Goal: Task Accomplishment & Management: Use online tool/utility

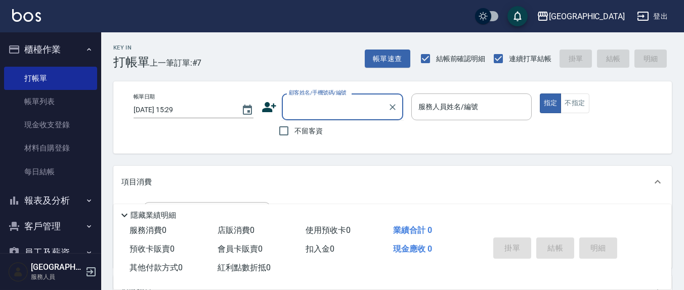
click at [298, 110] on input "顧客姓名/手機號碼/編號" at bounding box center [334, 107] width 97 height 18
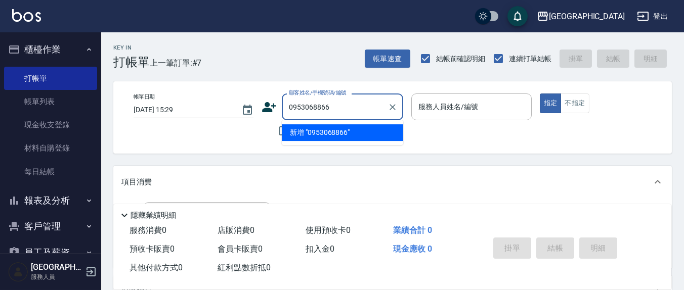
drag, startPoint x: 341, startPoint y: 129, endPoint x: 332, endPoint y: 126, distance: 9.1
click at [341, 129] on li "新增 "0953068866"" at bounding box center [342, 132] width 121 height 17
type input "0953068866"
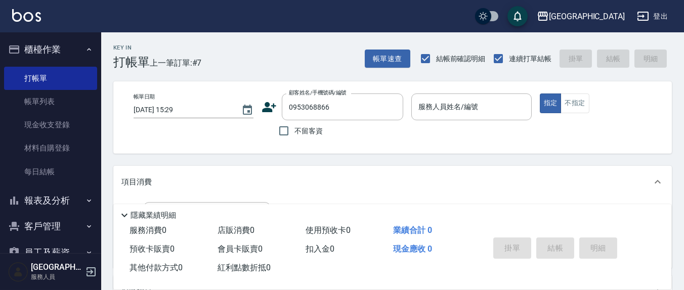
click at [269, 111] on icon at bounding box center [270, 107] width 14 height 10
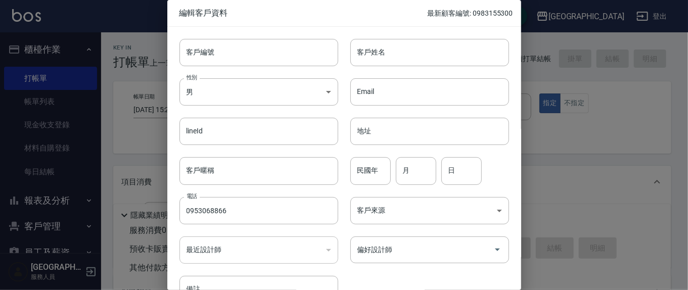
type input "0953068866"
click at [402, 47] on input "客戶姓名" at bounding box center [430, 52] width 159 height 27
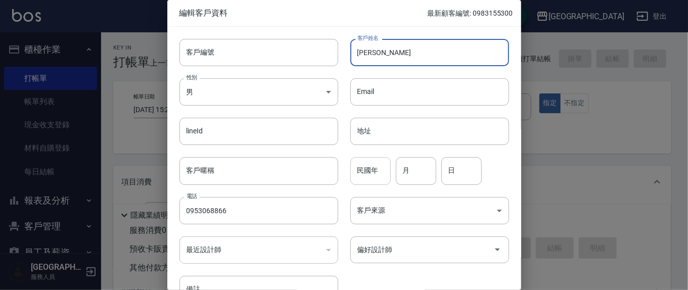
type input "[PERSON_NAME]"
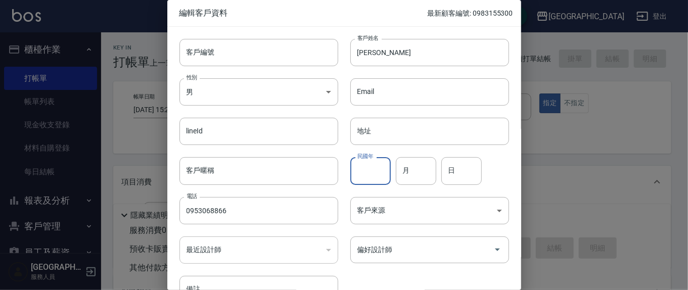
click at [388, 170] on input "民國年" at bounding box center [371, 170] width 40 height 27
type input "50"
type input "11"
type input "19"
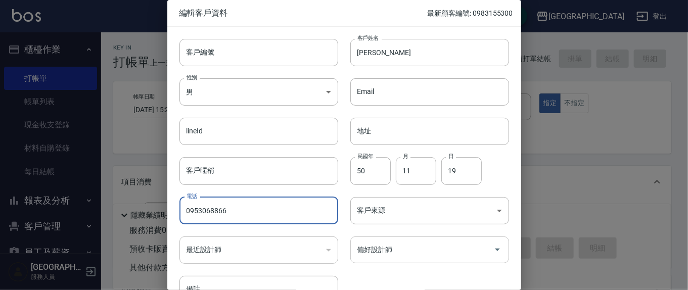
click at [414, 261] on div "偏好設計師" at bounding box center [430, 250] width 159 height 27
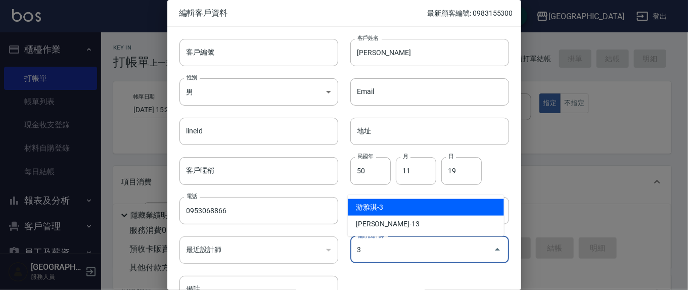
type input "游雅淇"
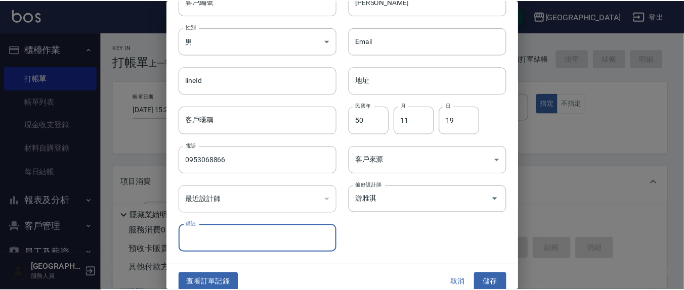
scroll to position [60, 0]
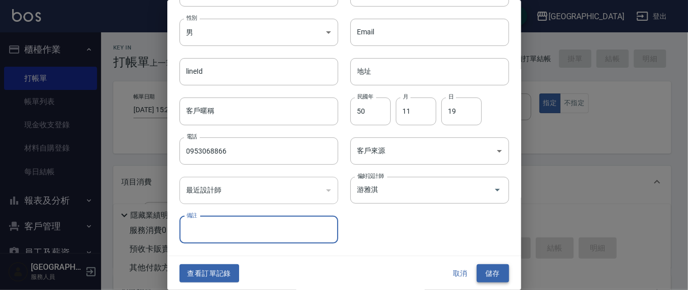
click at [487, 280] on button "儲存" at bounding box center [493, 274] width 32 height 19
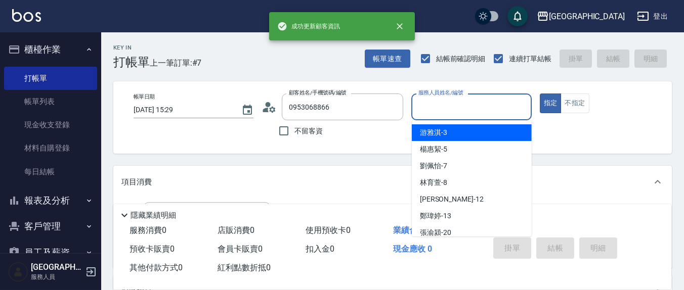
click at [437, 111] on input "服務人員姓名/編號" at bounding box center [471, 107] width 111 height 18
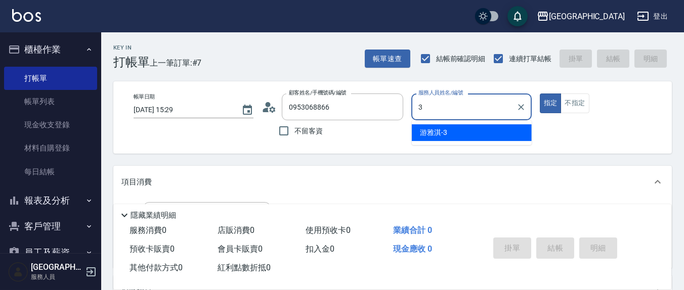
type input "3"
type button "true"
type input "游雅淇-3"
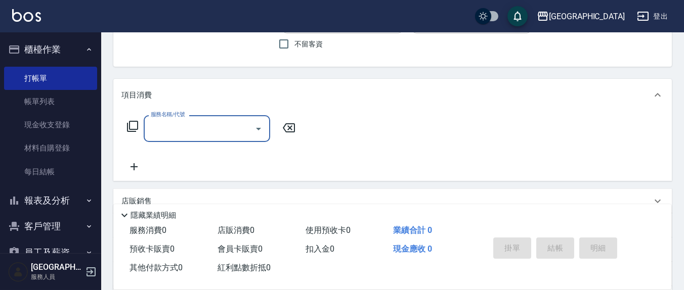
scroll to position [105, 0]
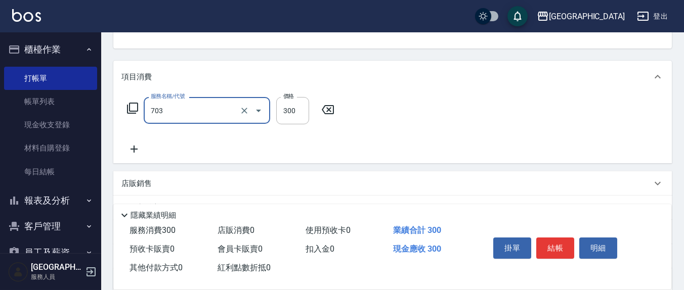
type input "(1236)設計師(703)"
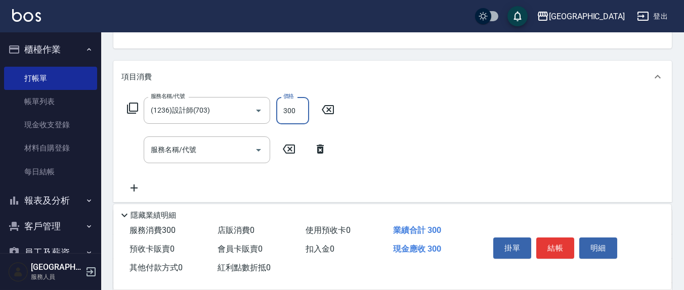
click at [308, 110] on input "300" at bounding box center [292, 110] width 33 height 27
type input "500"
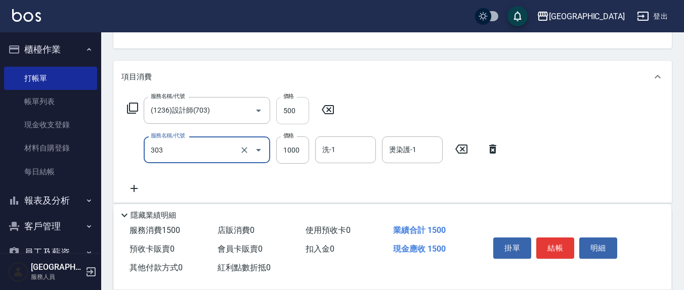
type input "憑券離子燙.冷燙600-1198(303)"
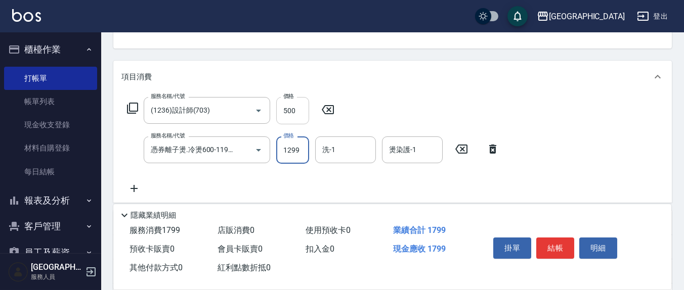
type input "1299"
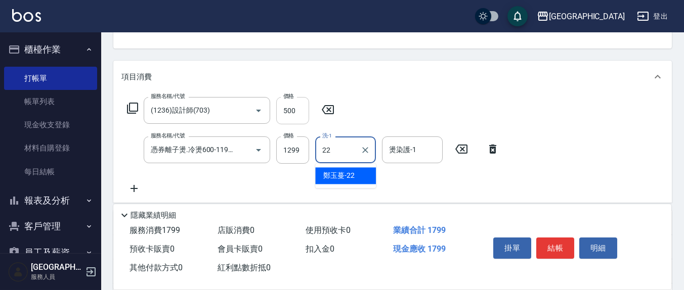
type input "[PERSON_NAME]-22"
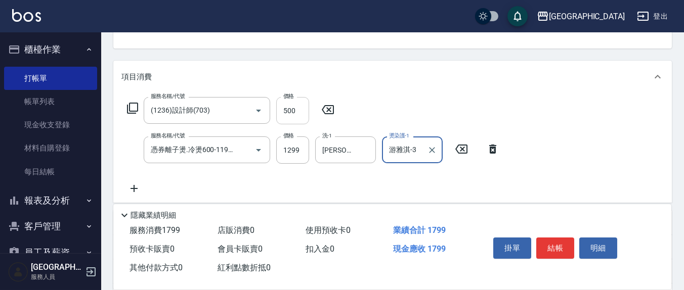
type input "游雅淇-3"
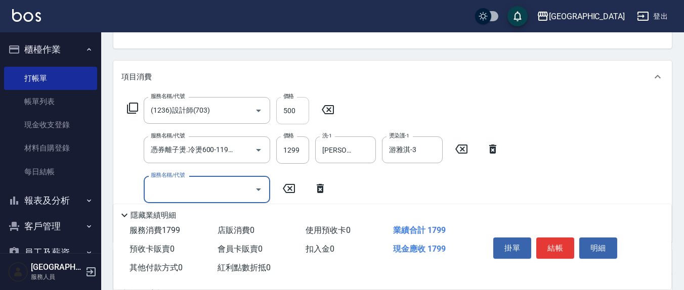
scroll to position [0, 0]
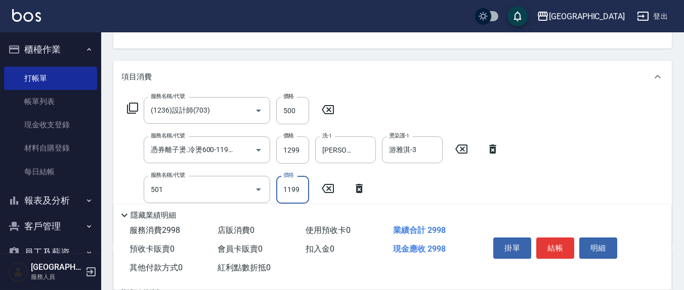
type input "染髮(501)"
type input "1299"
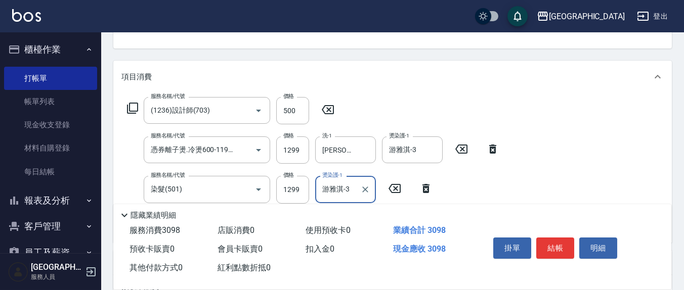
type input "游雅淇-3"
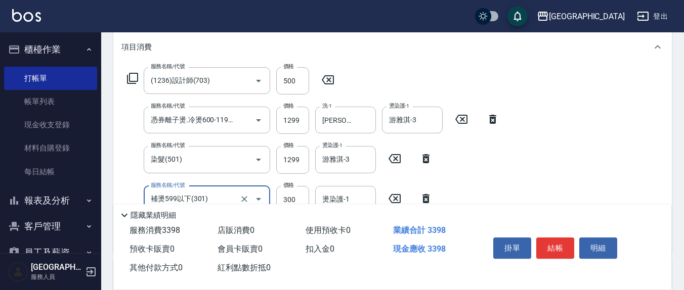
scroll to position [153, 0]
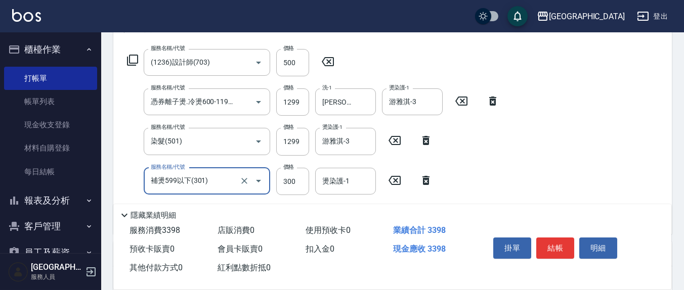
type input "補燙599以下(301)"
click at [397, 179] on icon at bounding box center [394, 180] width 12 height 9
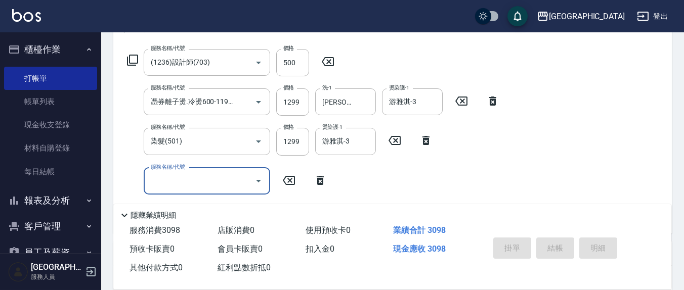
type input "[DATE] 18:16"
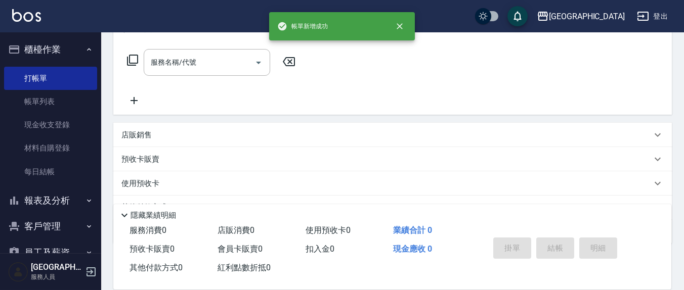
scroll to position [0, 0]
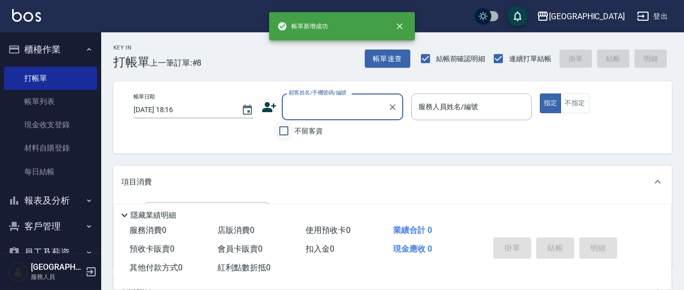
click at [283, 132] on input "不留客資" at bounding box center [283, 130] width 21 height 21
checkbox input "true"
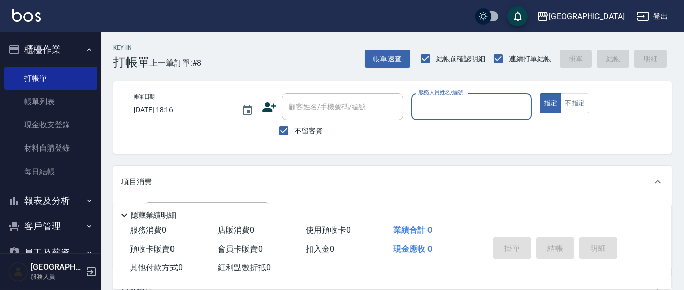
click at [426, 109] on input "服務人員姓名/編號" at bounding box center [471, 107] width 111 height 18
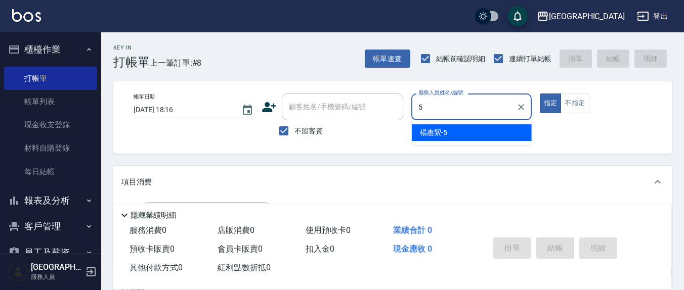
type input "[PERSON_NAME]5"
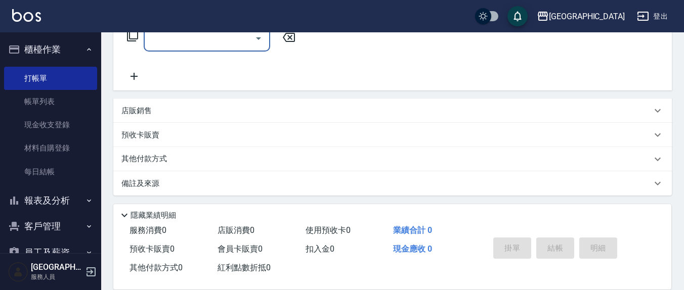
scroll to position [178, 0]
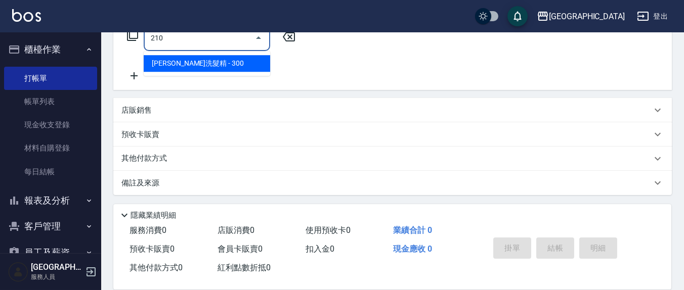
type input "歐娜洗髮精(210)"
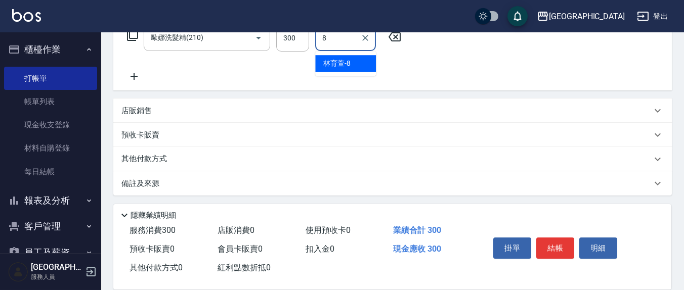
type input "[PERSON_NAME]-8"
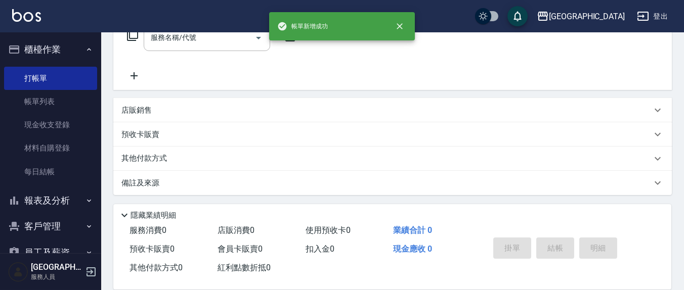
scroll to position [0, 0]
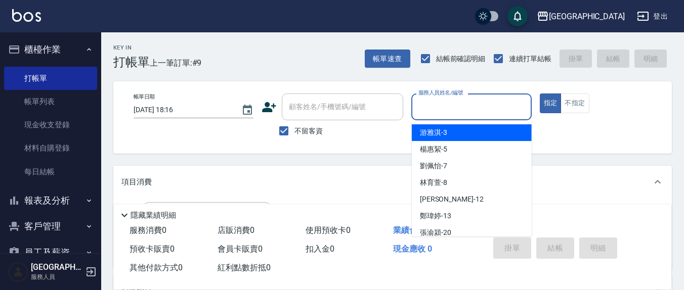
click at [467, 99] on input "服務人員姓名/編號" at bounding box center [471, 107] width 111 height 18
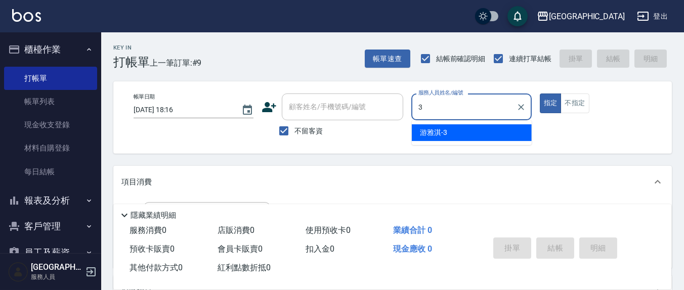
type input "游雅淇-3"
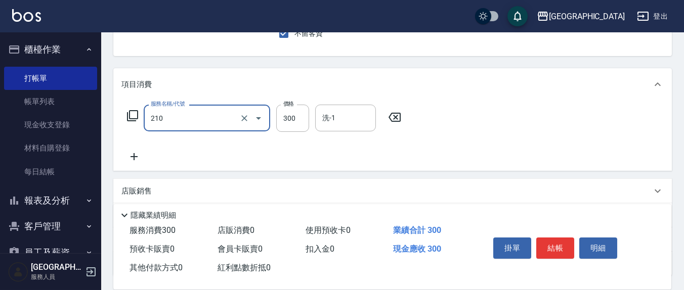
scroll to position [105, 0]
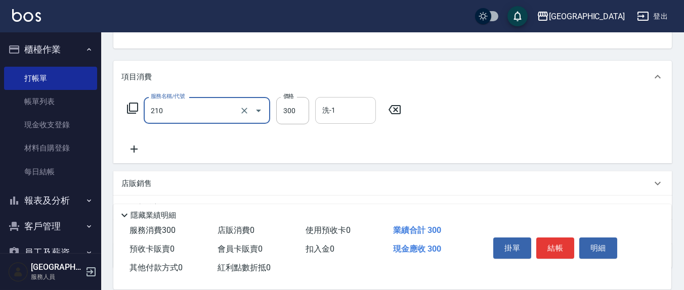
click at [349, 119] on div "洗-1" at bounding box center [345, 110] width 61 height 27
type input "歐娜洗髮精(210)"
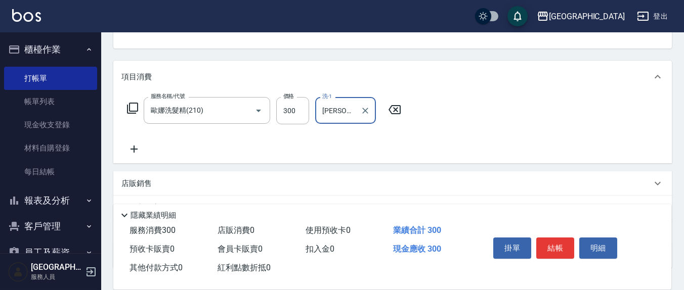
type input "[PERSON_NAME]-22"
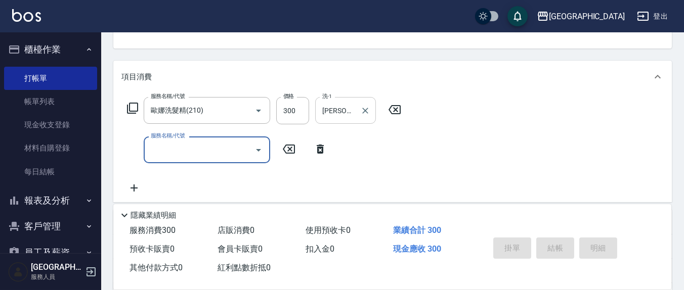
type input "[DATE] 18:17"
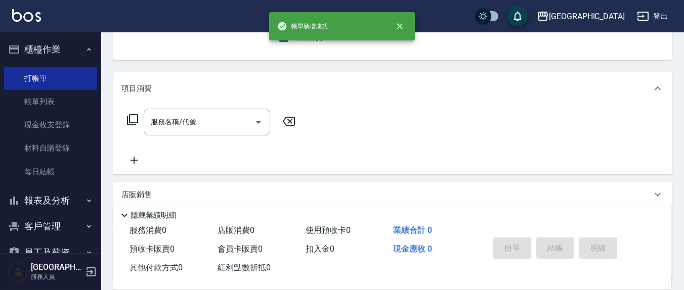
scroll to position [0, 0]
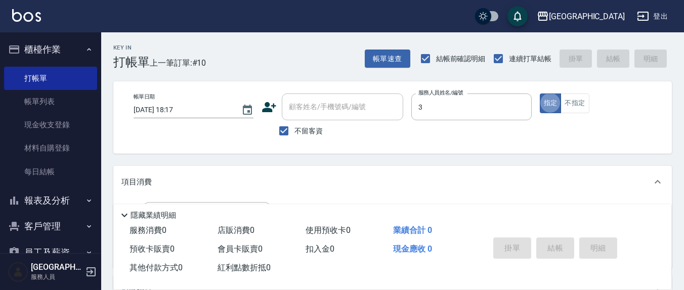
type input "游雅淇-3"
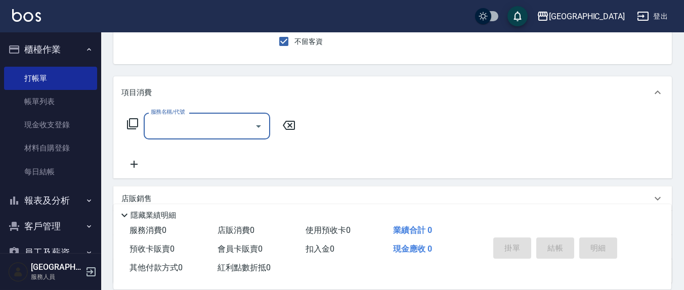
scroll to position [105, 0]
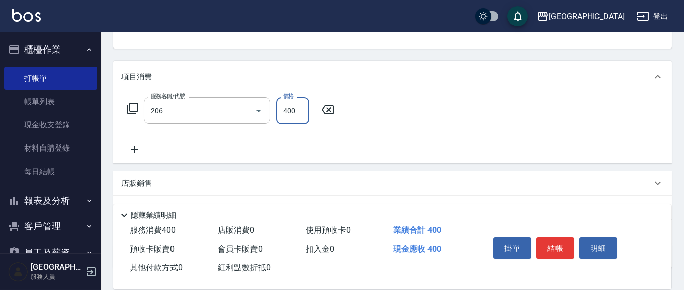
type input "健康洗(206)"
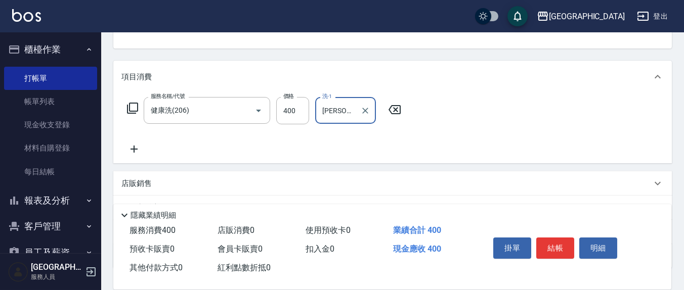
type input "[PERSON_NAME]-8"
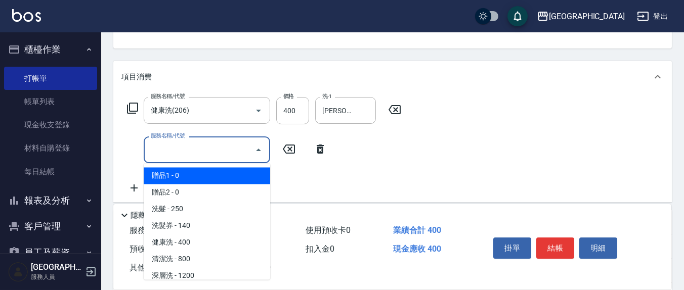
click at [218, 157] on input "服務名稱/代號" at bounding box center [199, 150] width 102 height 18
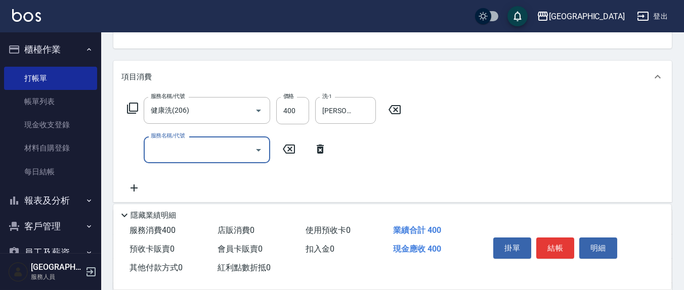
click at [175, 152] on input "服務名稱/代號" at bounding box center [199, 150] width 102 height 18
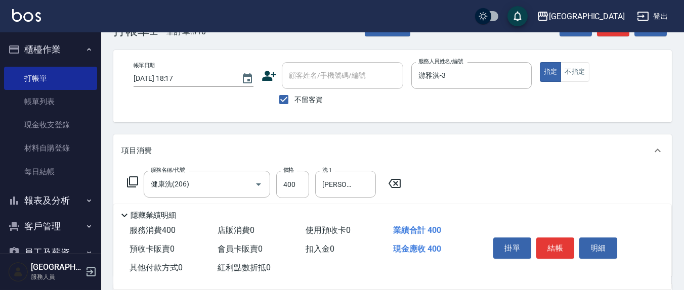
scroll to position [0, 0]
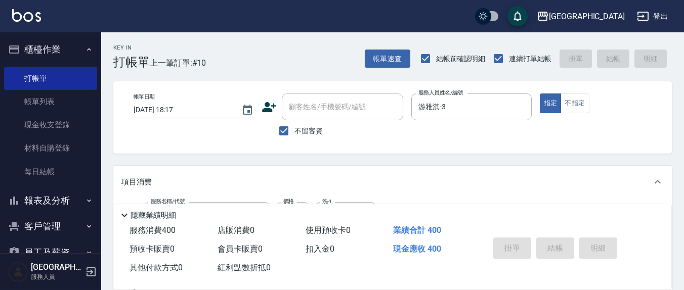
type input "[DATE] 18:19"
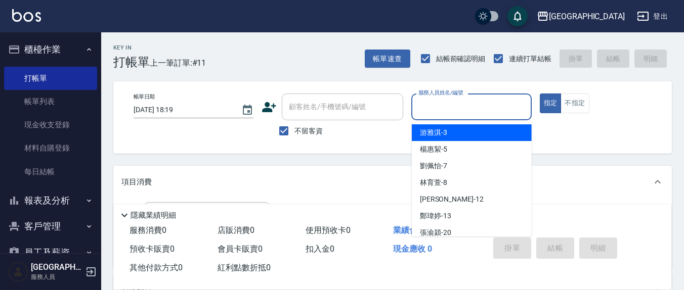
click at [443, 106] on input "服務人員姓名/編號" at bounding box center [471, 107] width 111 height 18
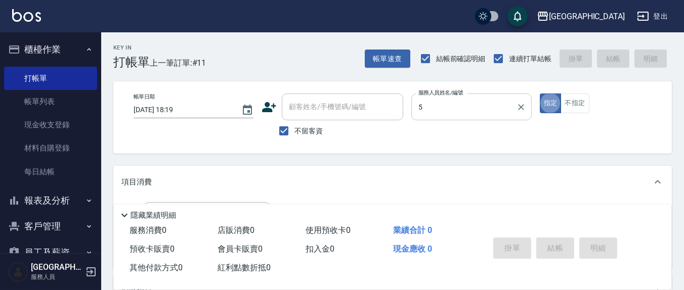
type input "[PERSON_NAME]5"
click at [579, 103] on button "不指定" at bounding box center [574, 104] width 28 height 20
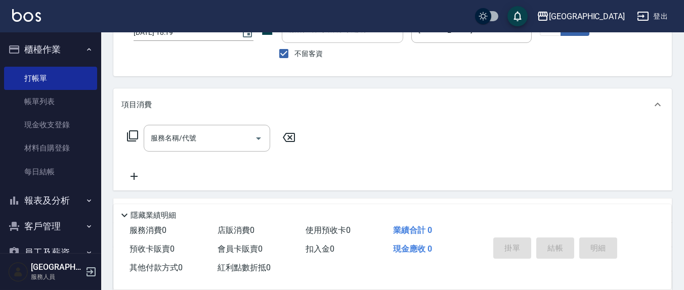
scroll to position [105, 0]
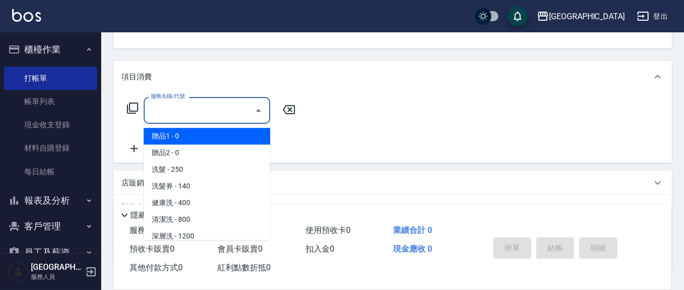
click at [206, 109] on input "服務名稱/代號" at bounding box center [199, 111] width 102 height 18
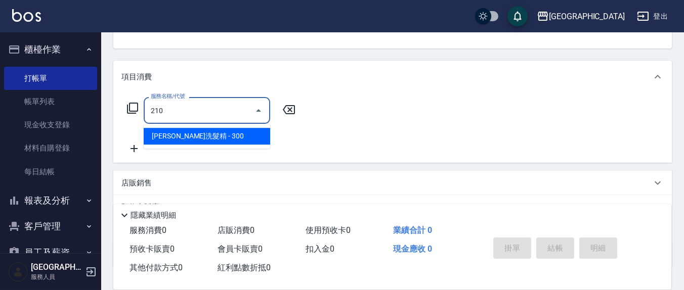
type input "歐娜洗髮精(210)"
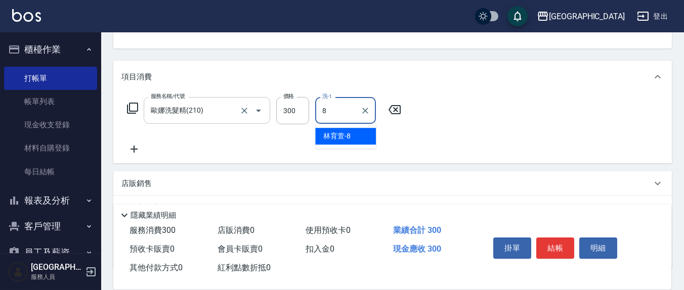
type input "[PERSON_NAME]-8"
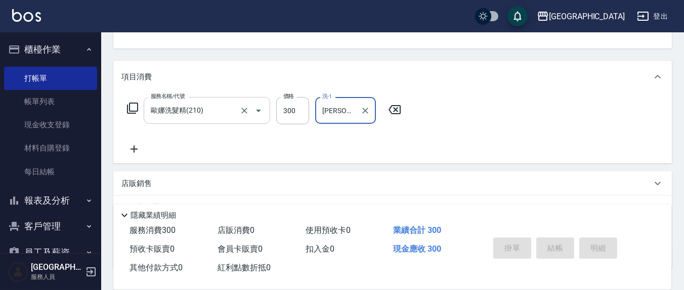
type button "false"
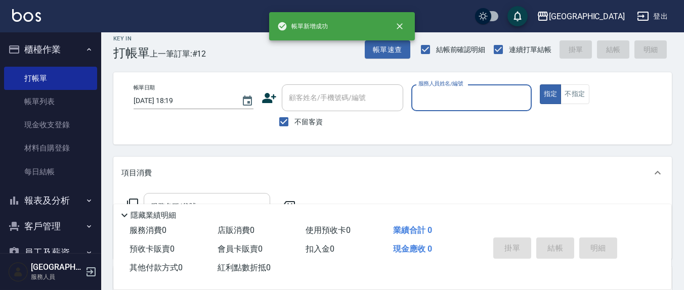
scroll to position [0, 0]
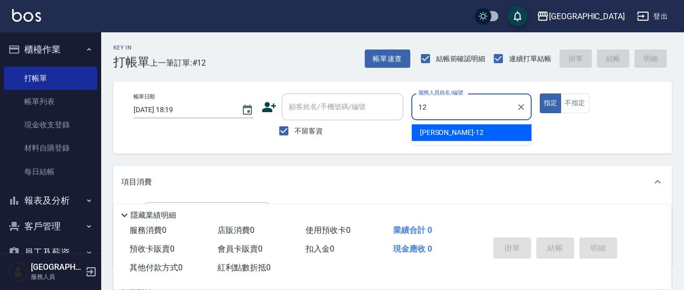
type input "[PERSON_NAME]-12"
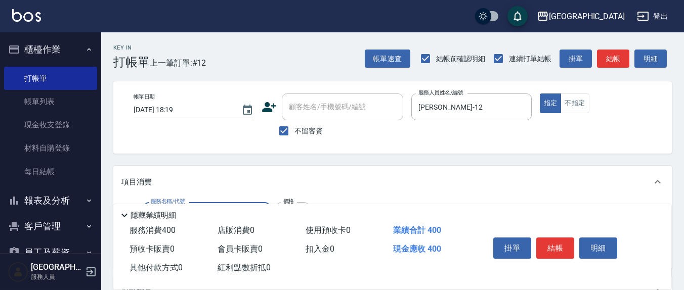
type input "剪髮(401)"
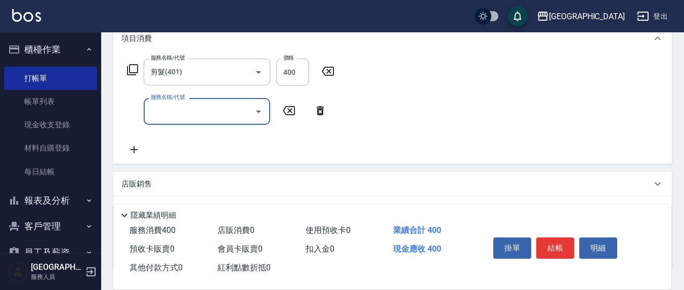
scroll to position [218, 0]
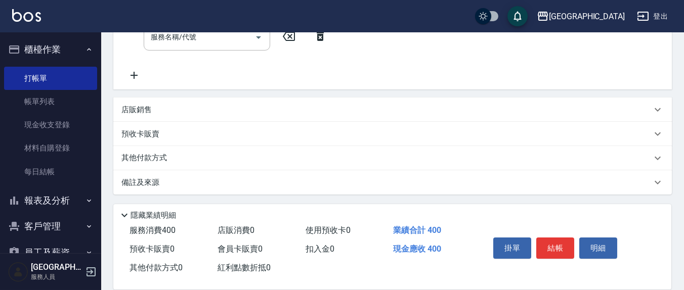
click at [168, 112] on div "店販銷售" at bounding box center [386, 110] width 530 height 11
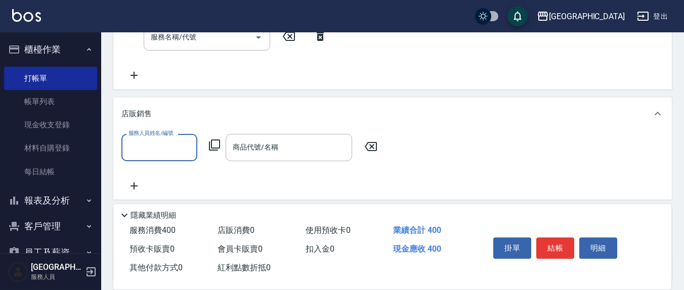
scroll to position [0, 0]
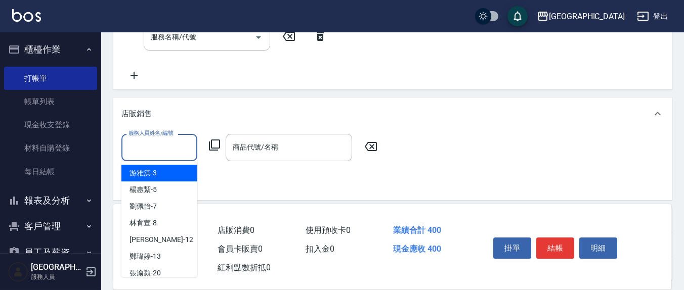
click at [172, 139] on input "服務人員姓名/編號" at bounding box center [159, 148] width 67 height 18
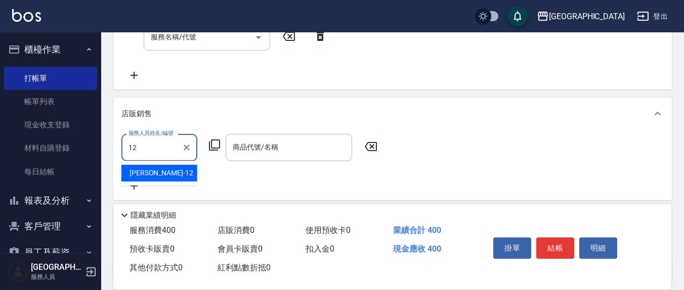
type input "[PERSON_NAME]-12"
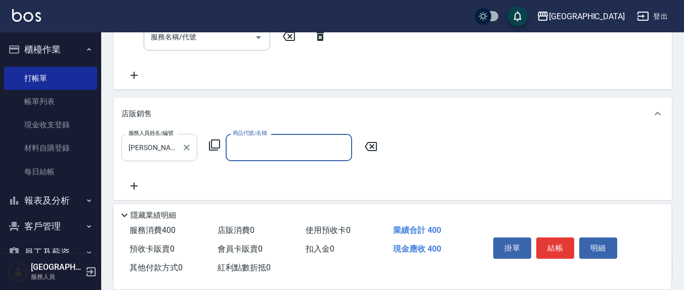
type input "ㄆ"
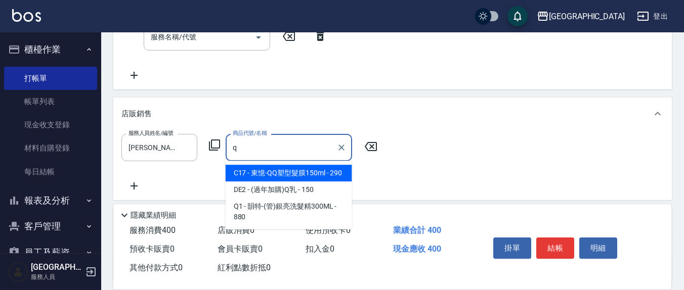
click at [281, 168] on span "C17 - 東憶-QQ塑型髮膜150ml - 290" at bounding box center [289, 173] width 126 height 17
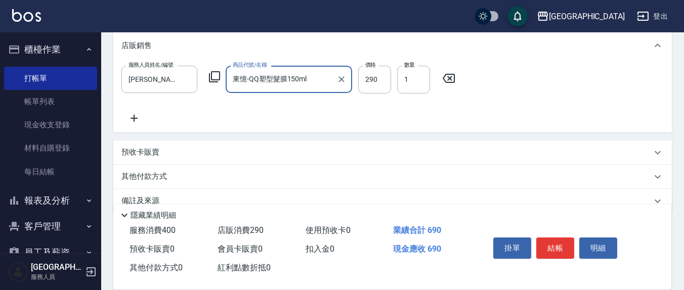
scroll to position [305, 0]
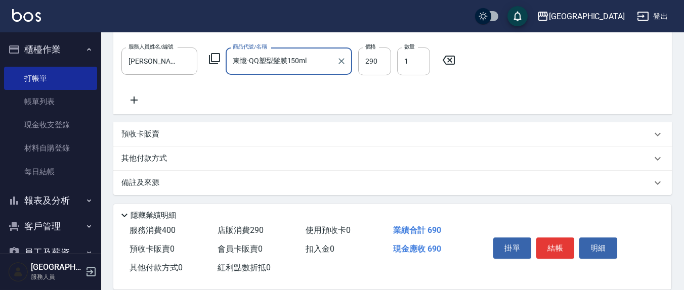
type input "東憶-QQ塑型髮膜150ml"
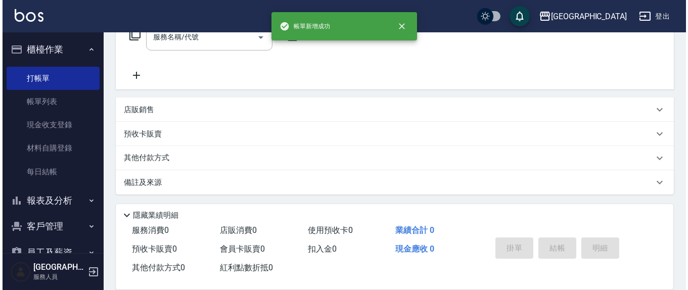
scroll to position [0, 0]
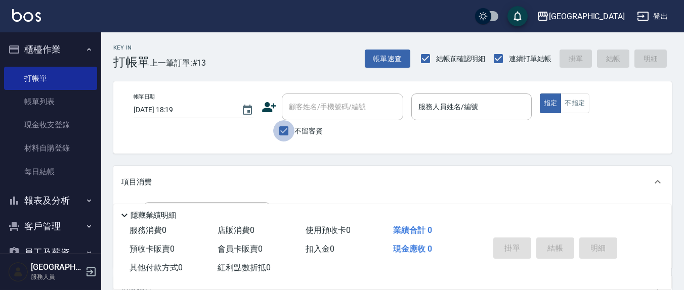
click at [278, 128] on input "不留客資" at bounding box center [283, 130] width 21 height 21
checkbox input "false"
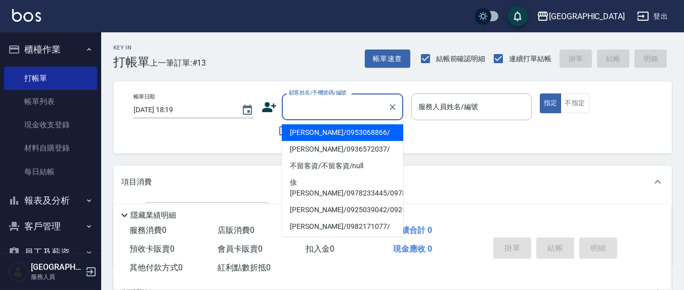
click at [296, 111] on input "顧客姓名/手機號碼/編號" at bounding box center [334, 107] width 97 height 18
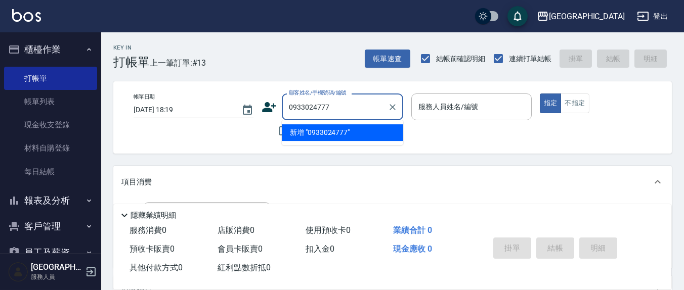
click at [291, 126] on li "新增 "0933024777"" at bounding box center [342, 132] width 121 height 17
type input "0933024777"
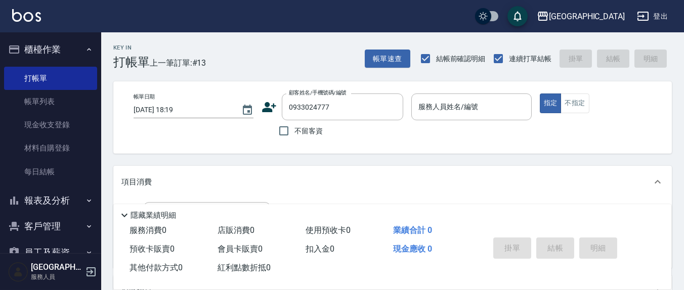
click at [272, 110] on icon at bounding box center [270, 107] width 14 height 10
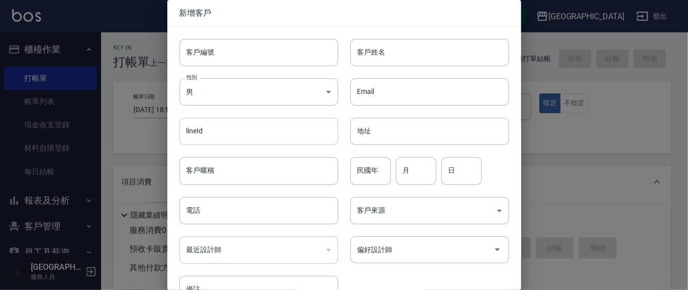
type input "0933024777"
click at [422, 54] on input "客戶姓名" at bounding box center [430, 52] width 159 height 27
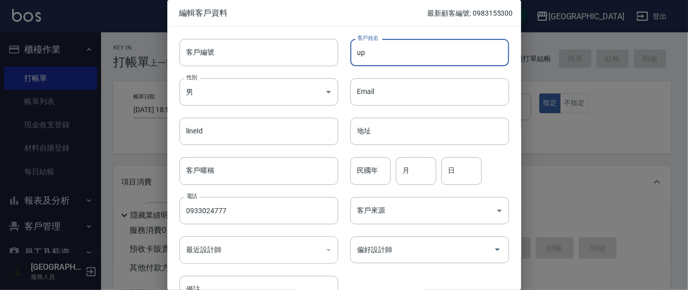
type input "u"
click at [360, 52] on input "因詠涵" at bounding box center [430, 52] width 159 height 27
type input "[PERSON_NAME]"
click at [415, 161] on input "月" at bounding box center [416, 170] width 40 height 27
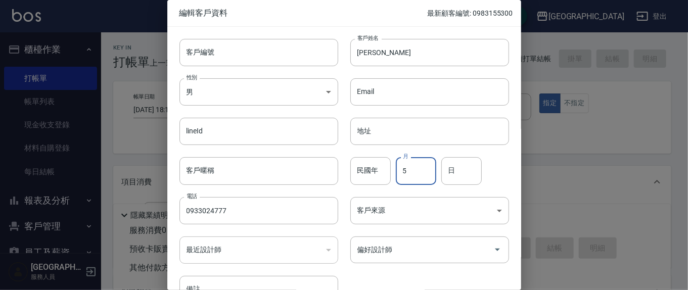
type input "5"
click at [378, 167] on input "民國年" at bounding box center [371, 170] width 40 height 27
type input "53"
type input "11"
type input "6"
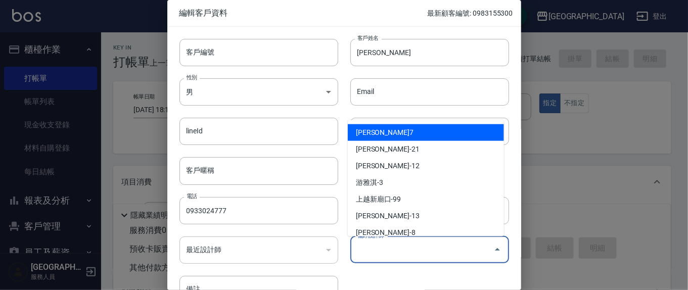
click at [411, 245] on input "偏好設計師" at bounding box center [422, 250] width 135 height 18
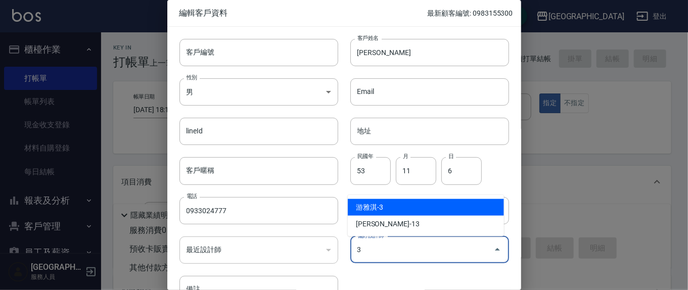
type input "游雅淇"
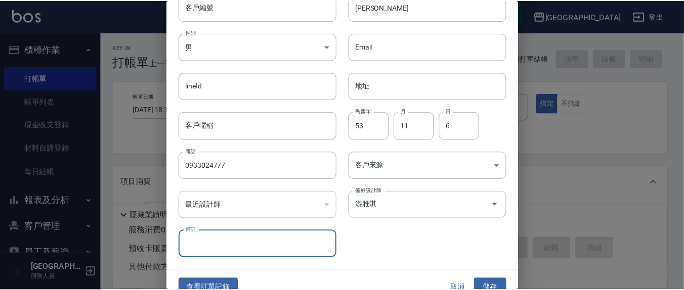
scroll to position [60, 0]
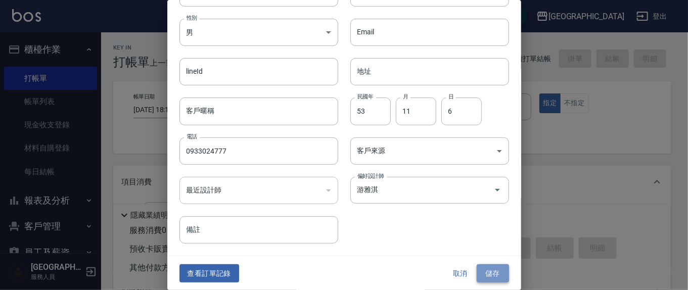
click at [491, 270] on button "儲存" at bounding box center [493, 274] width 32 height 19
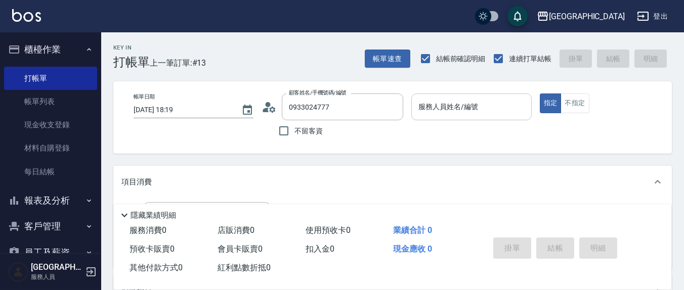
click at [471, 103] on input "服務人員姓名/編號" at bounding box center [471, 107] width 111 height 18
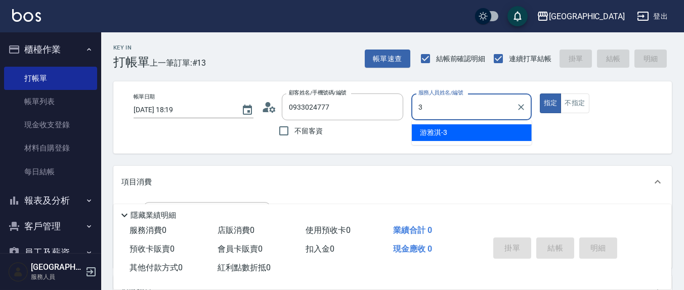
type input "游雅淇-3"
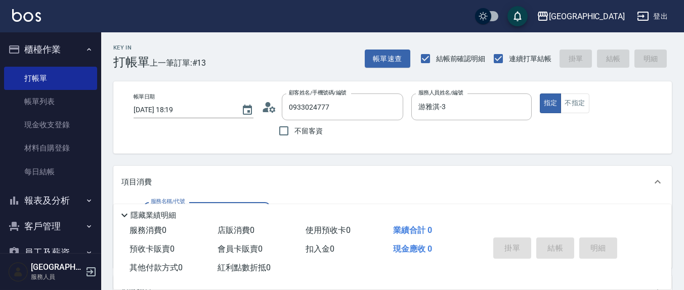
scroll to position [105, 0]
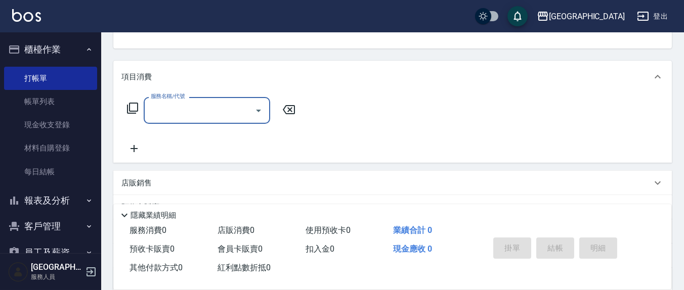
click at [222, 102] on input "服務名稱/代號" at bounding box center [199, 111] width 102 height 18
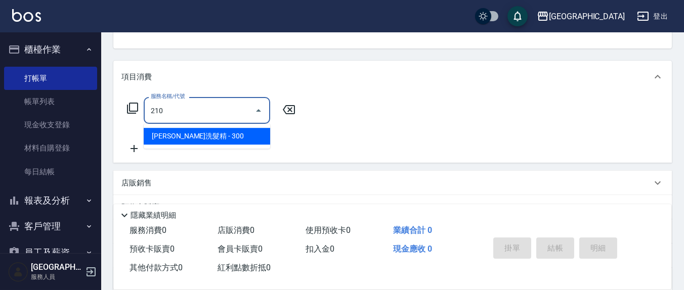
type input "歐娜洗髮精(210)"
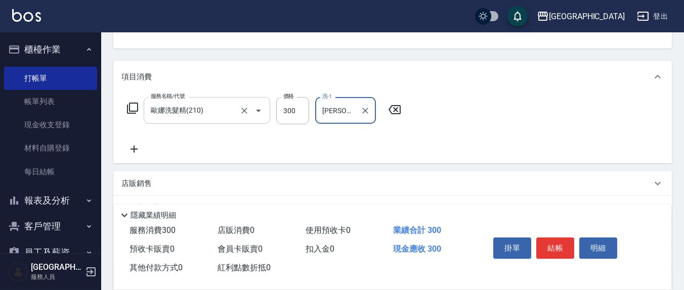
type input "[PERSON_NAME]-21"
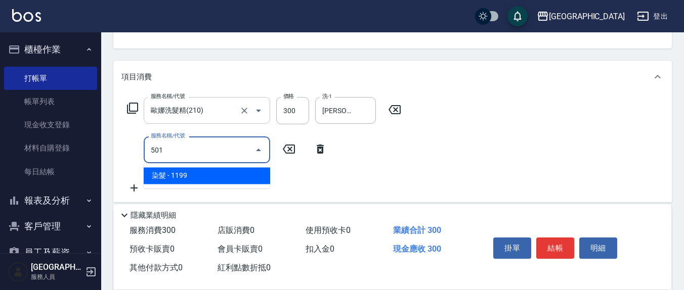
type input "染髮(501)"
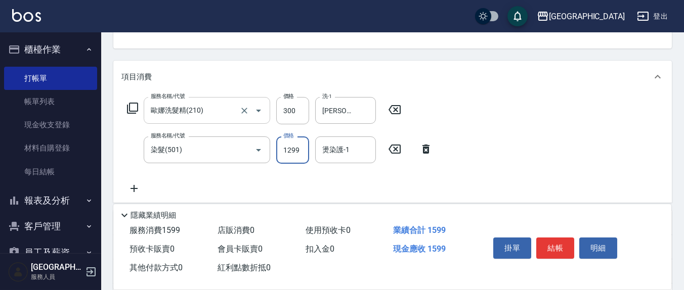
type input "1299"
type input "1"
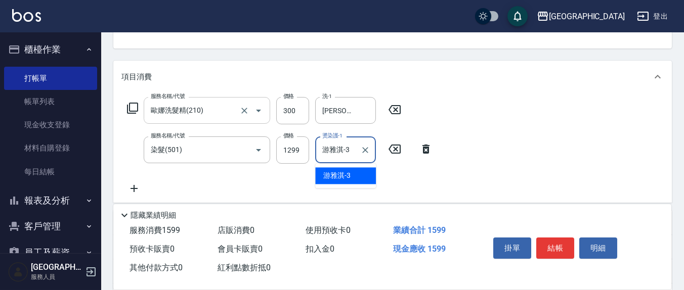
type input "游雅淇-3"
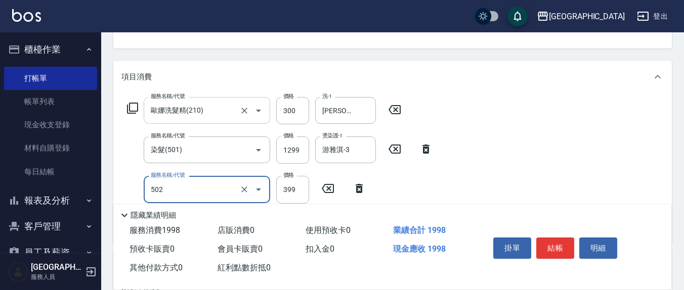
type input "挑染5束399(502)"
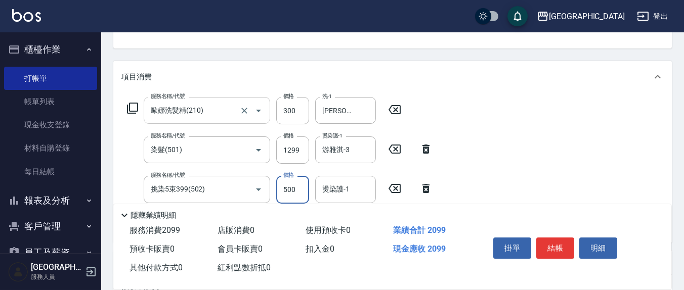
type input "500"
type input "3"
type input "[PERSON_NAME]-13"
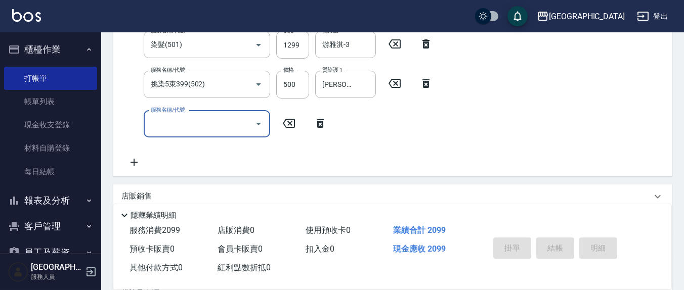
type input "[DATE] 18:22"
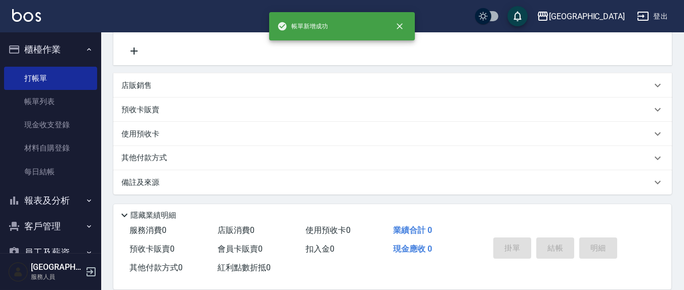
scroll to position [0, 0]
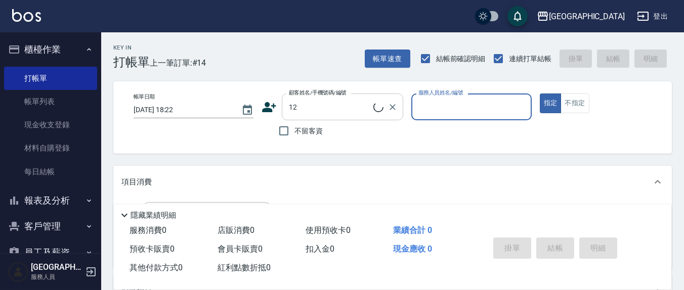
type input "12"
click at [540, 94] on button "指定" at bounding box center [551, 104] width 22 height 20
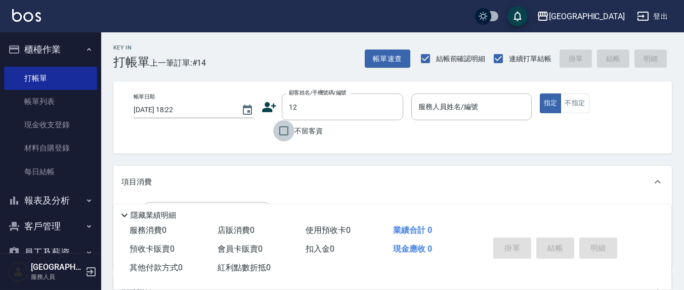
click at [279, 131] on input "不留客資" at bounding box center [283, 130] width 21 height 21
checkbox input "true"
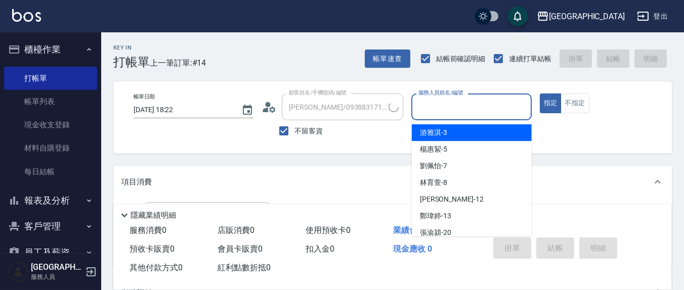
click at [435, 108] on input "服務人員姓名/編號" at bounding box center [471, 107] width 111 height 18
type input "[PERSON_NAME]/0939896581/"
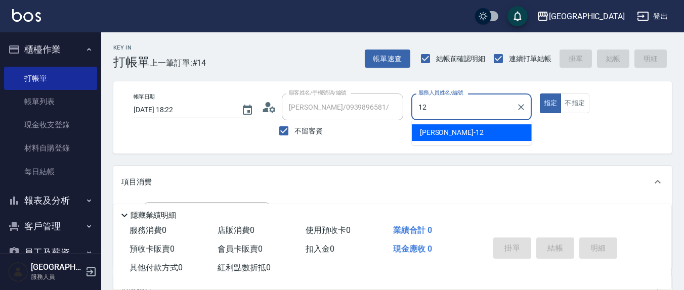
type input "[PERSON_NAME]-12"
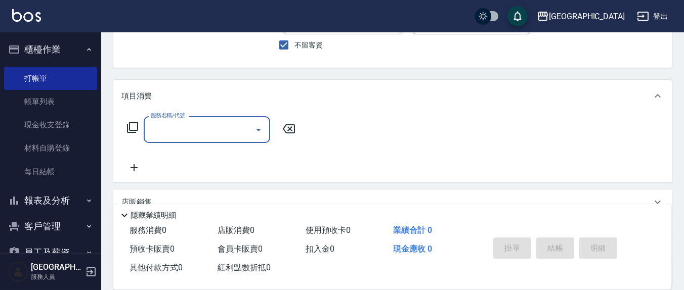
scroll to position [105, 0]
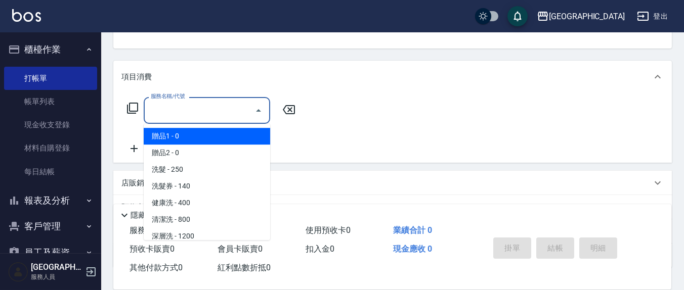
click at [222, 109] on input "服務名稱/代號" at bounding box center [199, 111] width 102 height 18
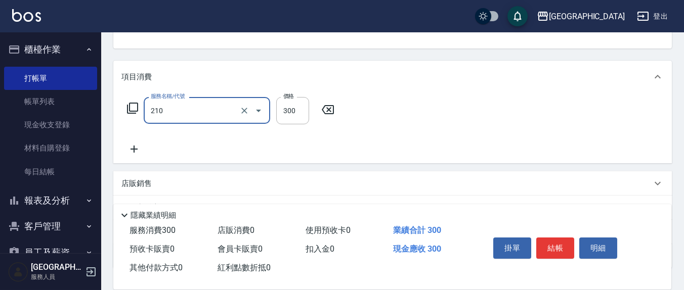
type input "歐娜洗髮精(210)"
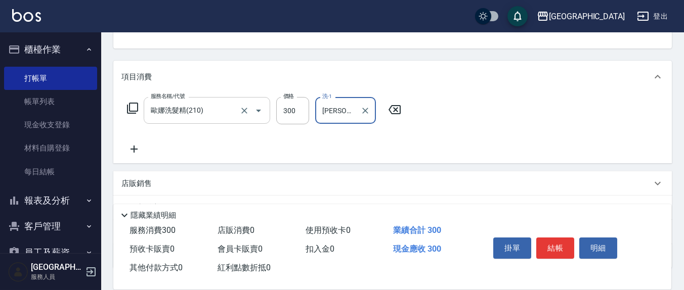
type input "[PERSON_NAME]-21"
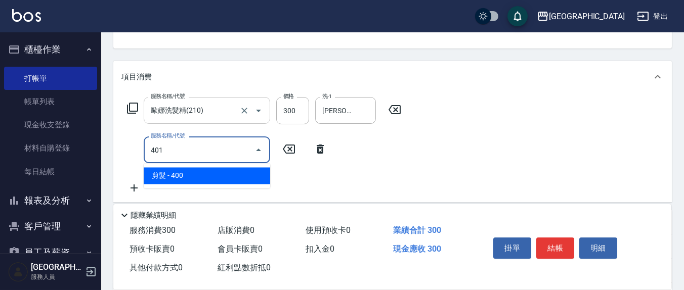
type input "剪髮(401)"
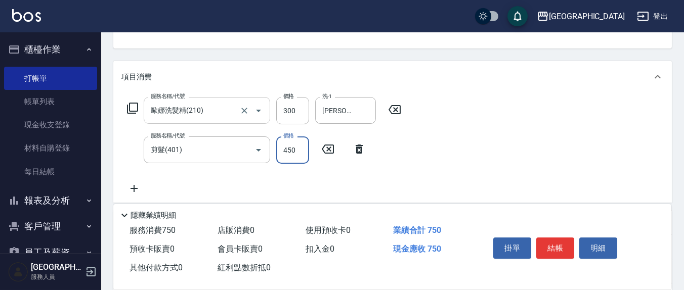
type input "450"
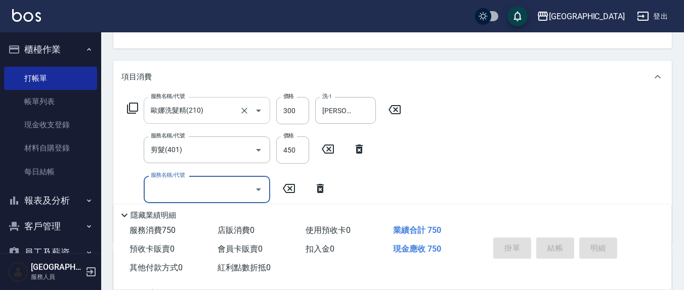
type input "[DATE] 18:23"
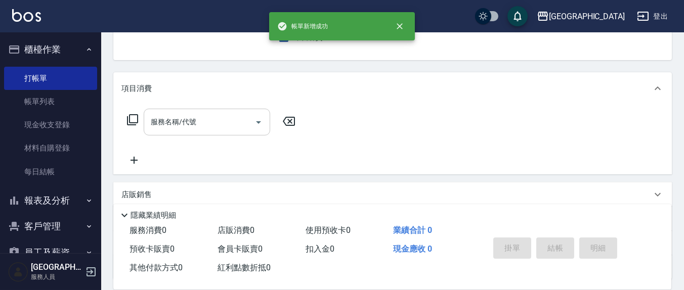
scroll to position [0, 0]
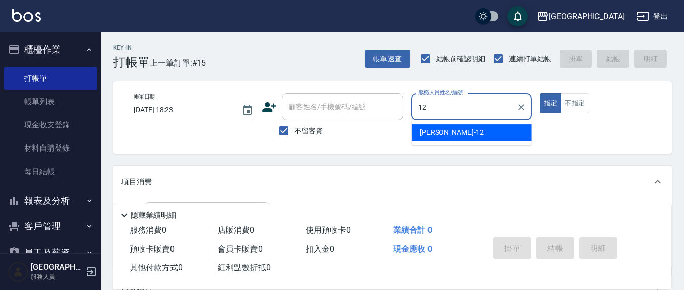
type input "[PERSON_NAME]-12"
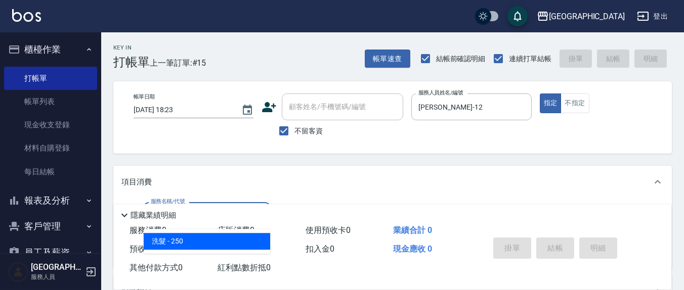
type input "洗髮(201)"
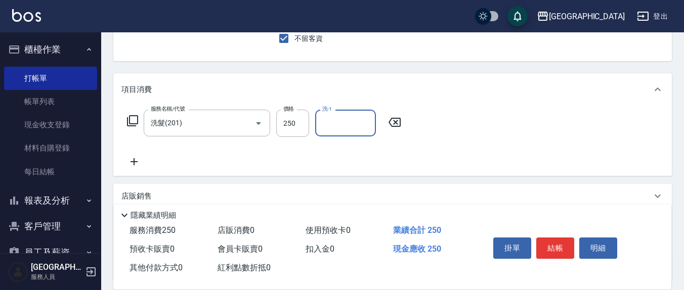
scroll to position [105, 0]
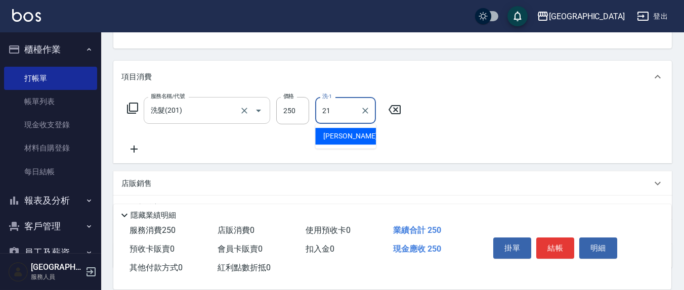
type input "[PERSON_NAME]-21"
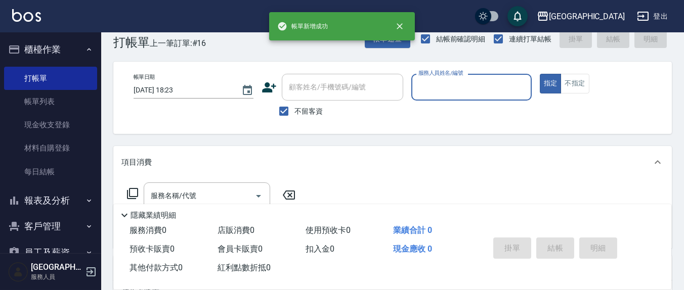
scroll to position [0, 0]
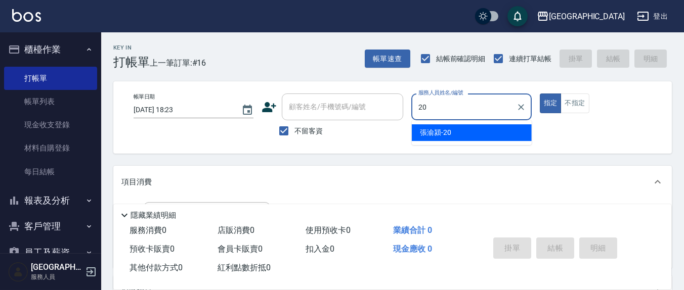
type input "2"
type input "[PERSON_NAME]-12"
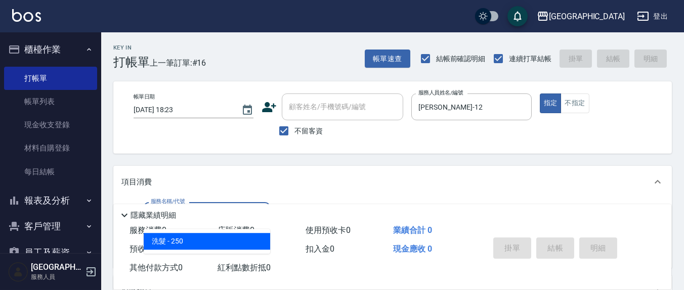
type input "洗髮(201)"
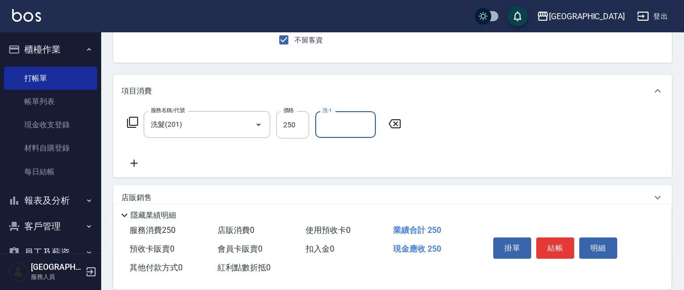
scroll to position [105, 0]
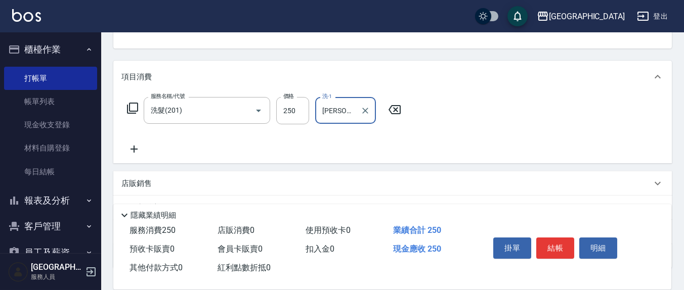
type input "[PERSON_NAME]-21"
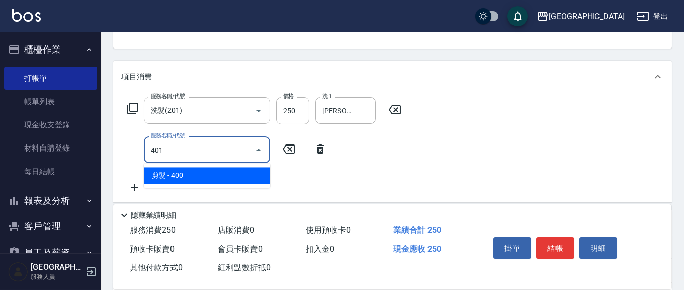
type input "剪髮(401)"
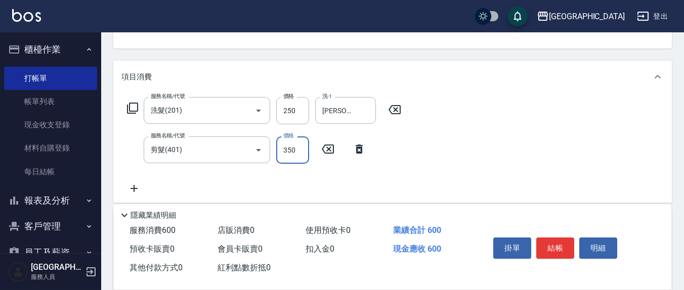
type input "350"
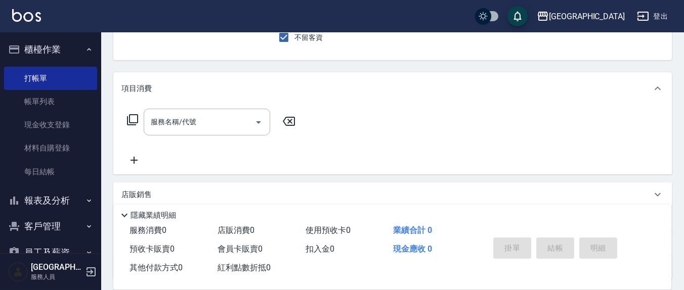
scroll to position [0, 0]
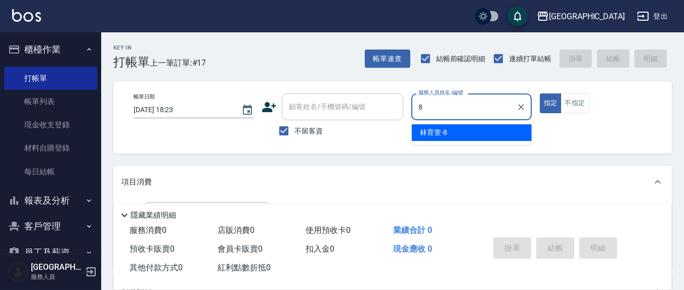
type input "[PERSON_NAME]-8"
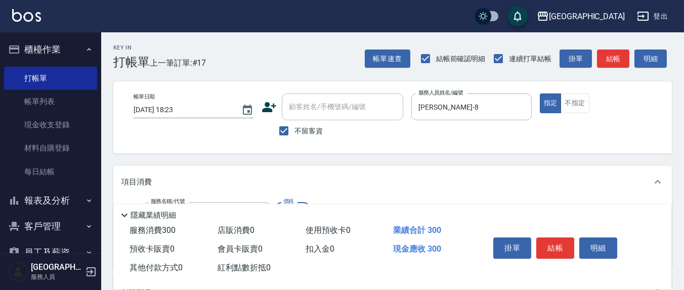
type input "歐娜洗髮精(210)"
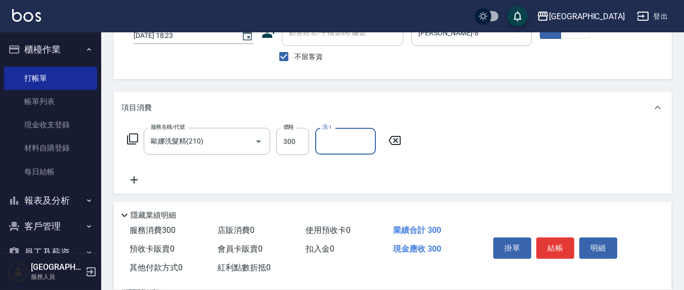
scroll to position [105, 0]
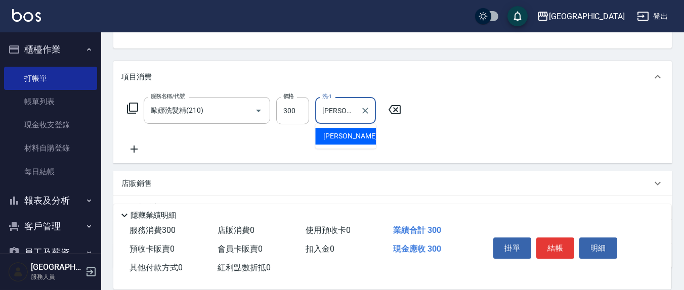
type input "[PERSON_NAME]-21"
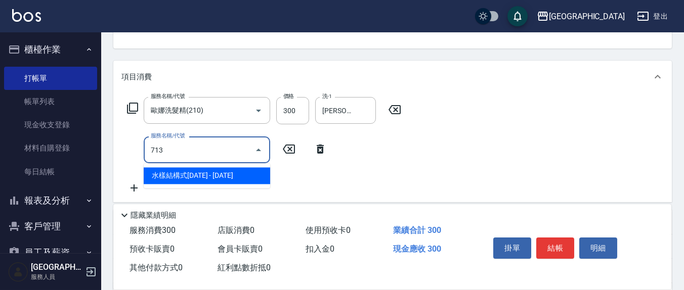
type input "水樣結構式1200(713)"
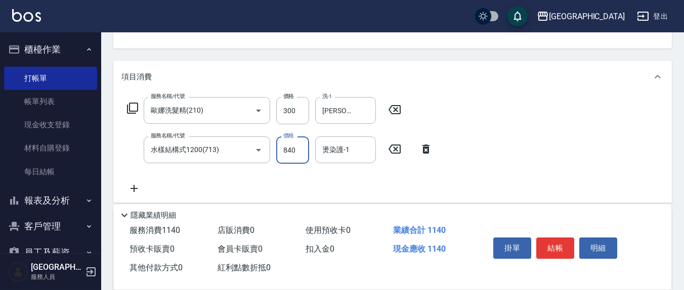
type input "840"
type input "[PERSON_NAME]-21"
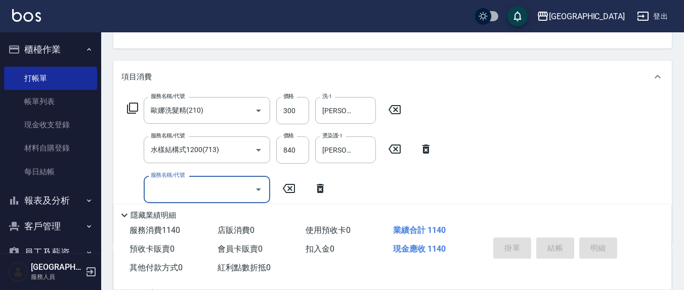
type input "[DATE] 18:24"
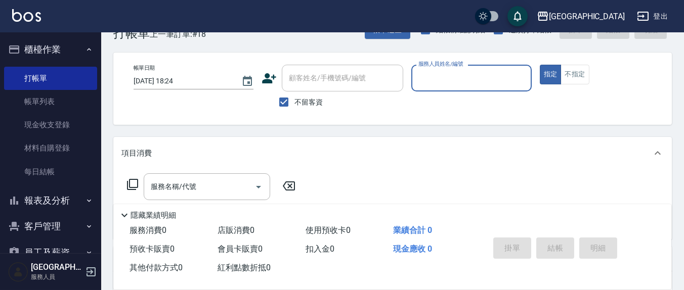
scroll to position [0, 0]
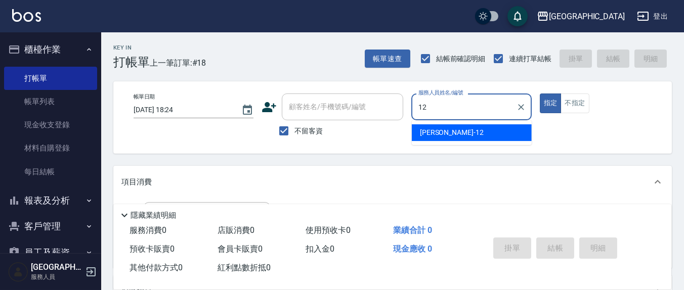
type input "[PERSON_NAME]-12"
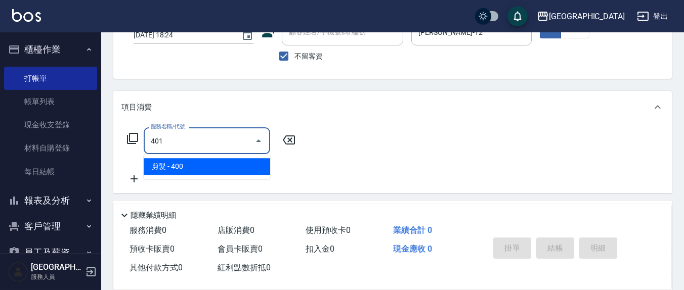
scroll to position [105, 0]
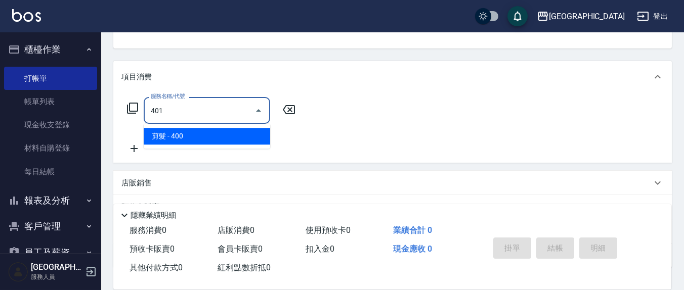
type input "剪髮(401)"
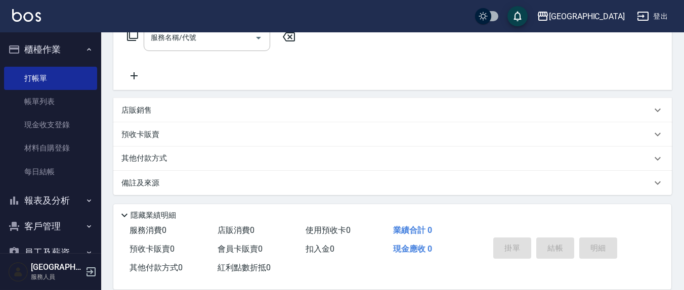
scroll to position [0, 0]
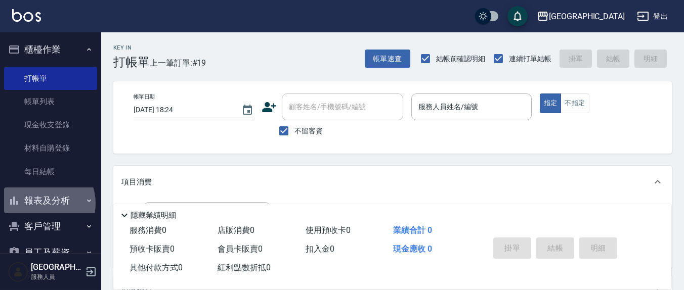
click at [42, 204] on button "報表及分析" at bounding box center [50, 201] width 93 height 26
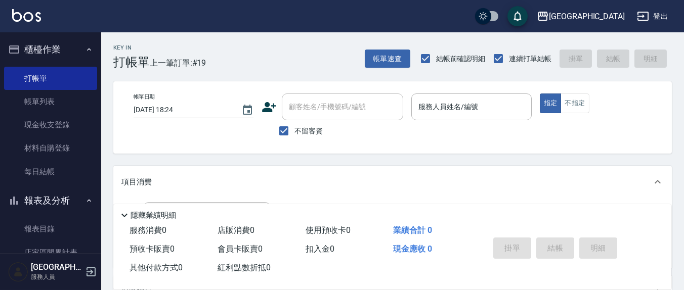
scroll to position [210, 0]
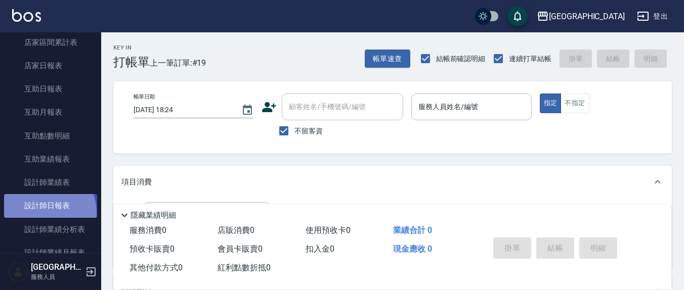
click at [39, 213] on link "設計師日報表" at bounding box center [50, 205] width 93 height 23
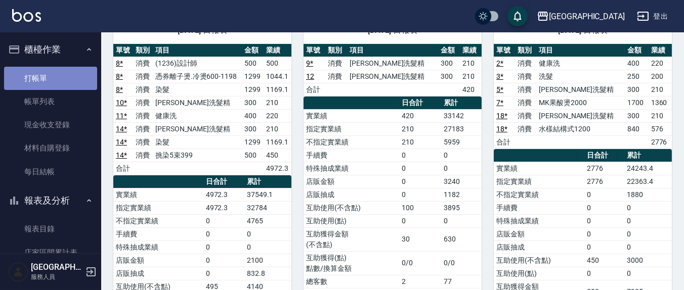
click at [74, 77] on link "打帳單" at bounding box center [50, 78] width 93 height 23
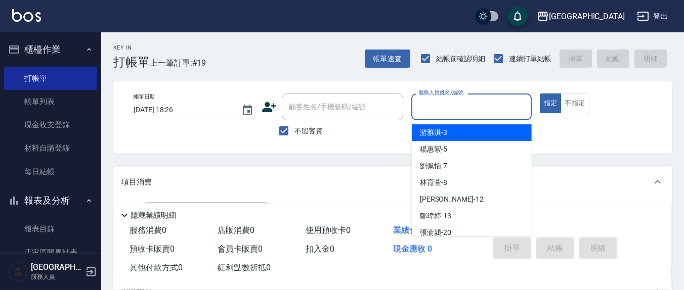
click at [446, 102] on input "服務人員姓名/編號" at bounding box center [471, 107] width 111 height 18
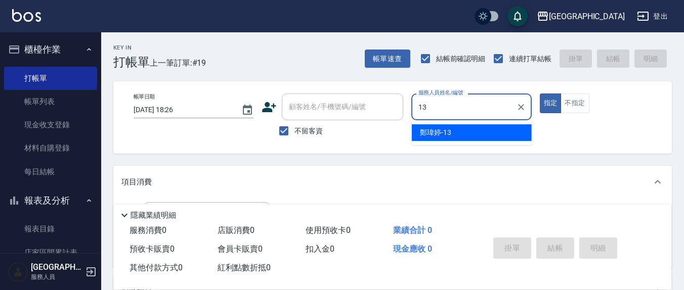
type input "13"
type button "true"
type input "[PERSON_NAME]-13"
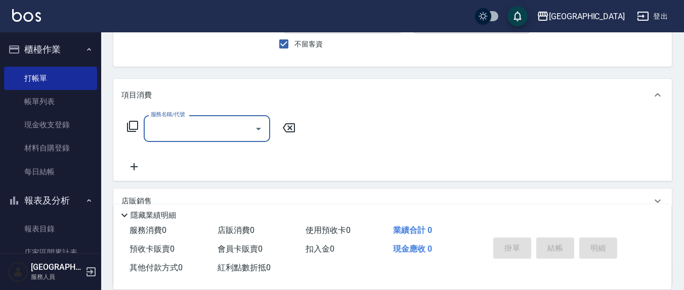
scroll to position [105, 0]
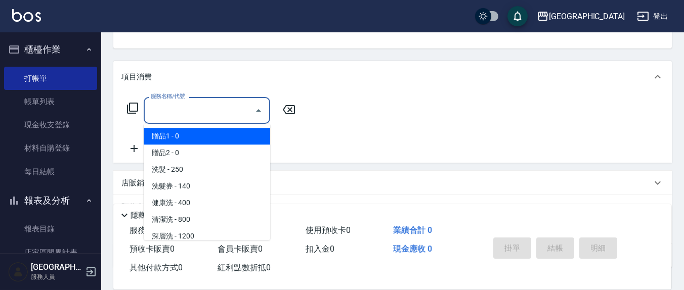
click at [195, 102] on input "服務名稱/代號" at bounding box center [199, 111] width 102 height 18
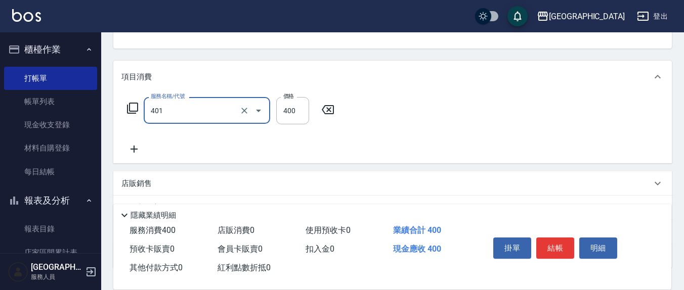
type input "剪髮(401)"
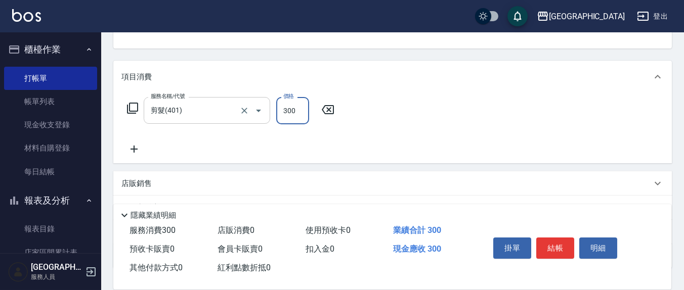
type input "300"
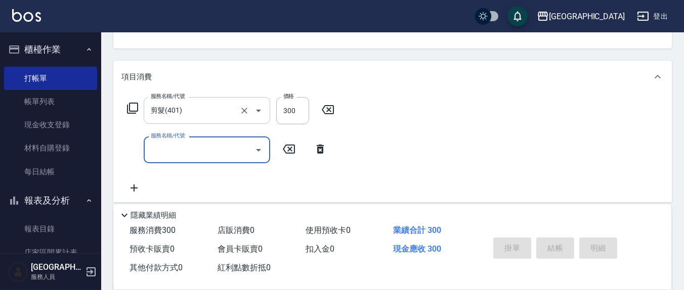
type input "[DATE] 18:44"
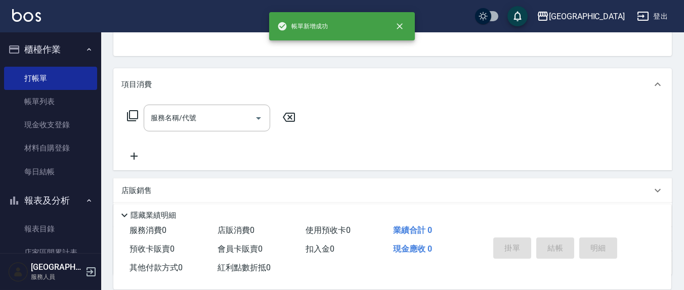
scroll to position [0, 0]
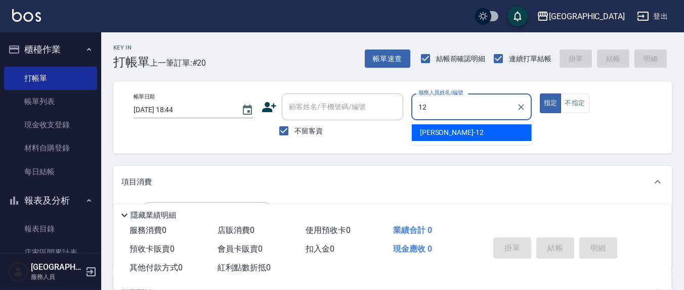
type input "[PERSON_NAME]-12"
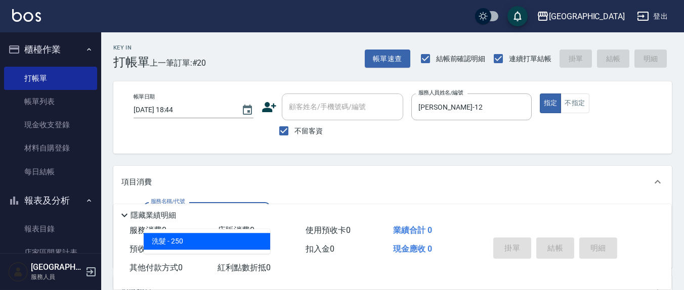
type input "洗髮(201)"
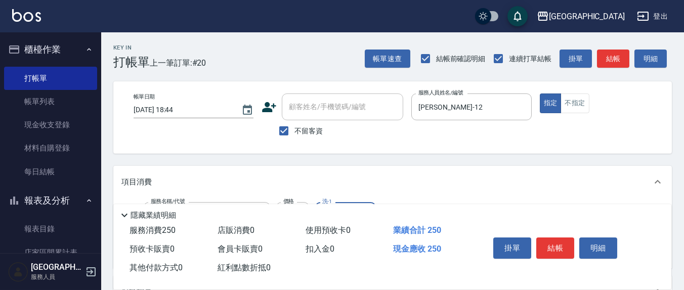
scroll to position [105, 0]
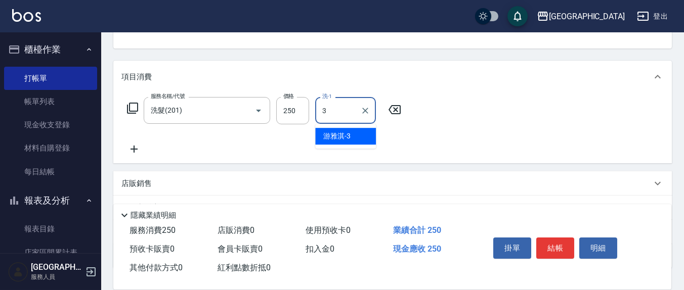
type input "游雅淇-3"
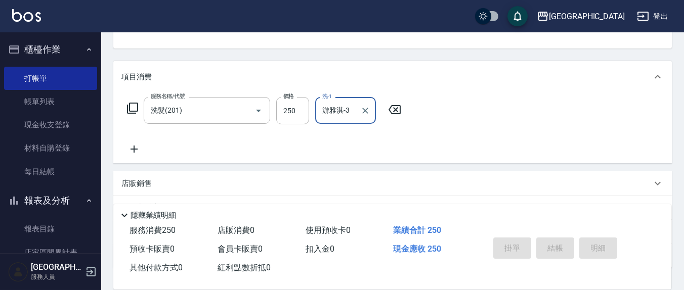
type input "[DATE] 18:45"
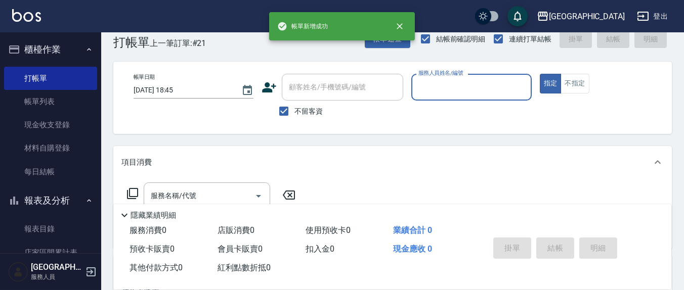
scroll to position [0, 0]
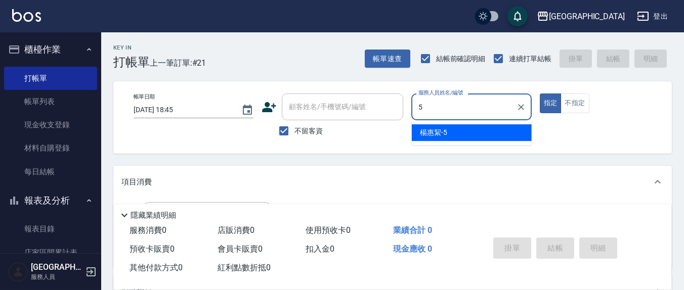
type input "[PERSON_NAME]5"
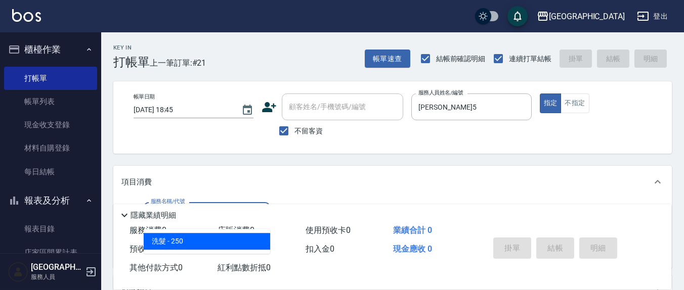
type input "洗髮(201)"
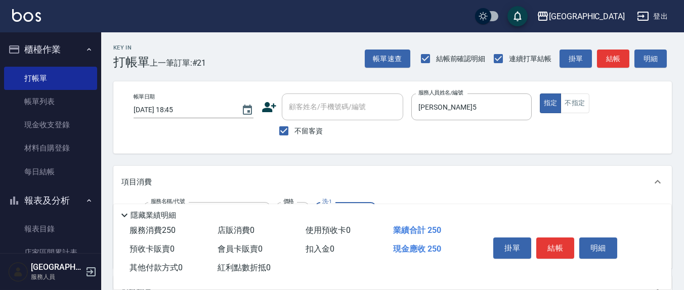
scroll to position [105, 0]
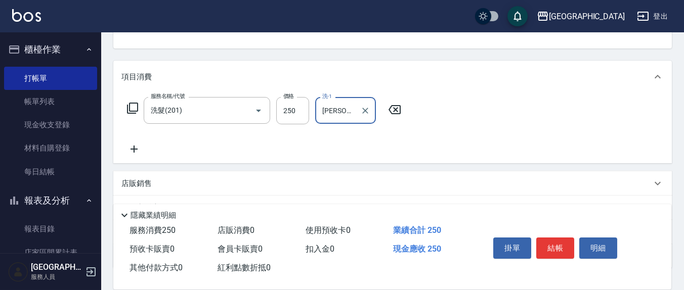
type input "[PERSON_NAME]-21"
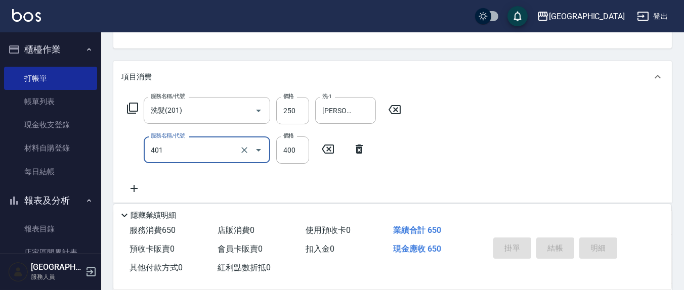
type input "剪髮(401)"
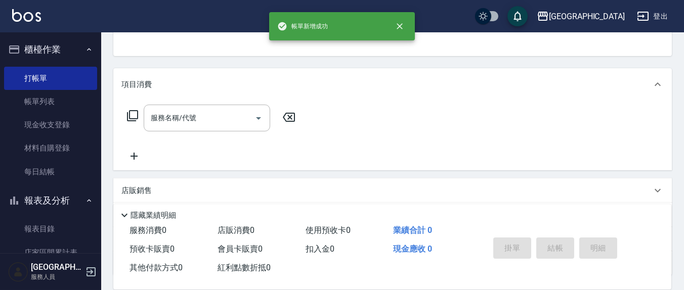
scroll to position [0, 0]
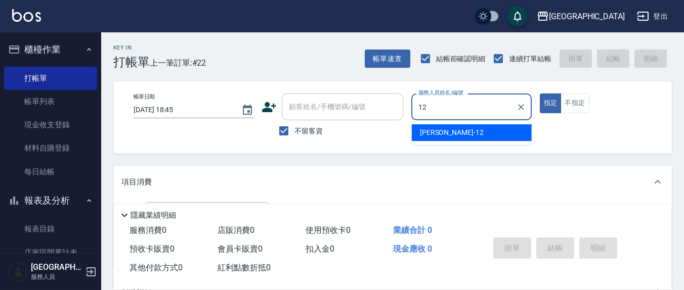
type input "[PERSON_NAME]-12"
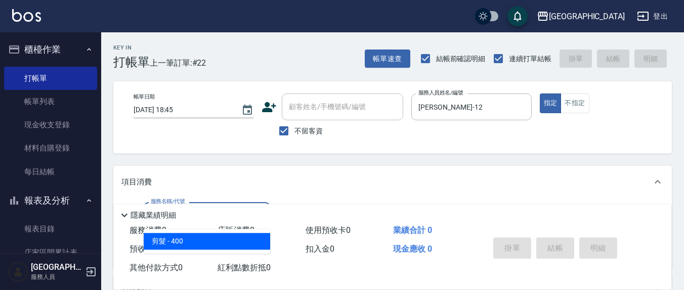
type input "剪髮(401)"
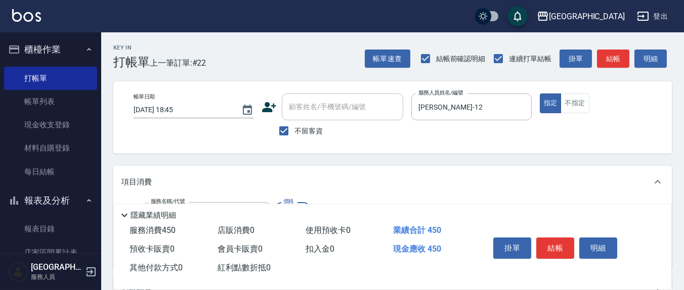
type input "450"
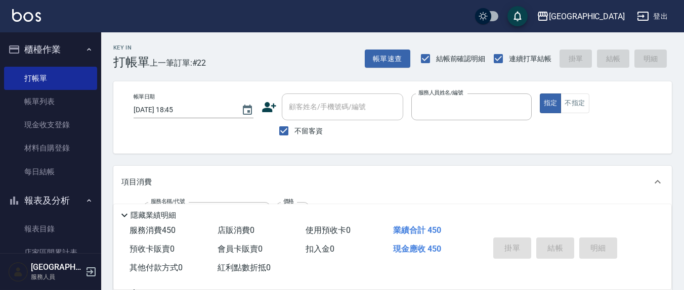
click at [540, 94] on button "指定" at bounding box center [551, 104] width 22 height 20
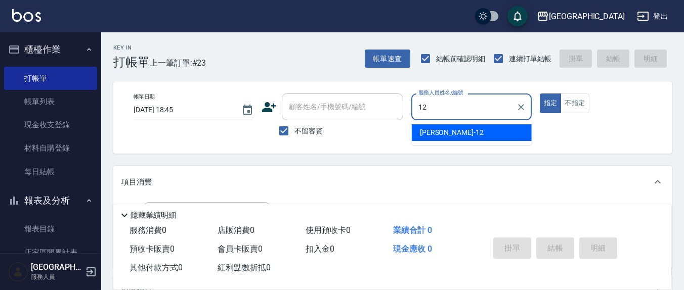
type input "[PERSON_NAME]-12"
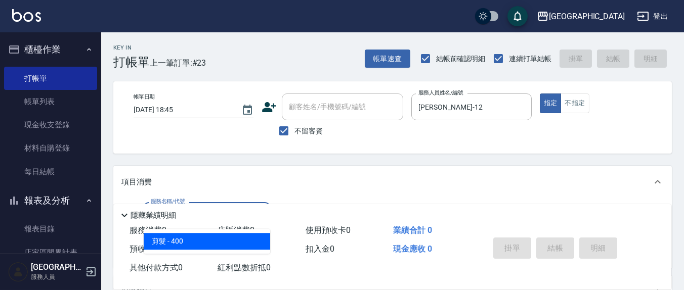
type input "剪髮(401)"
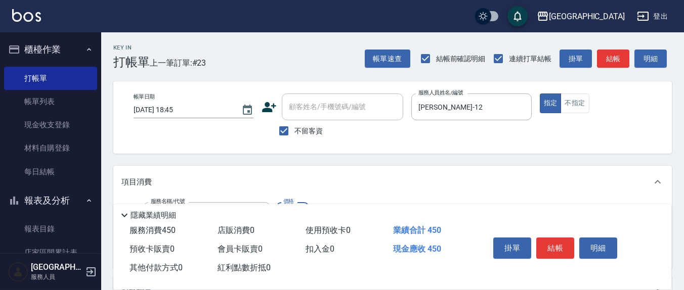
type input "450"
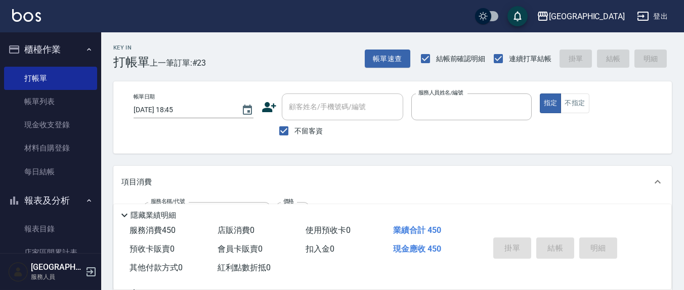
click at [540, 94] on button "指定" at bounding box center [551, 104] width 22 height 20
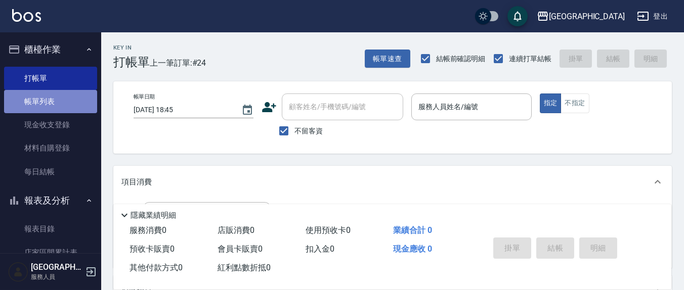
click at [55, 108] on link "帳單列表" at bounding box center [50, 101] width 93 height 23
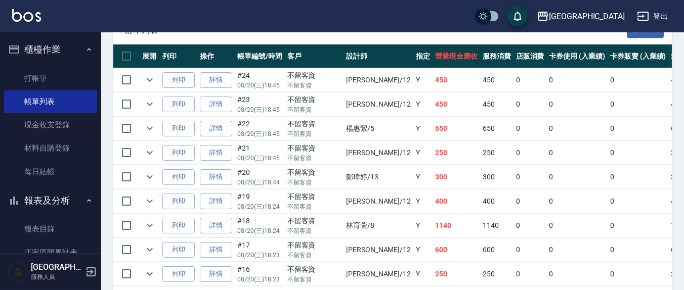
scroll to position [252, 0]
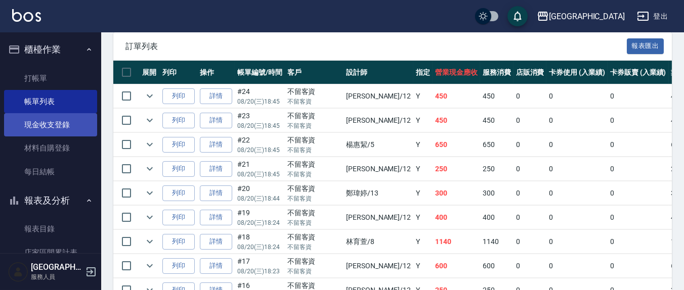
click at [69, 125] on link "現金收支登錄" at bounding box center [50, 124] width 93 height 23
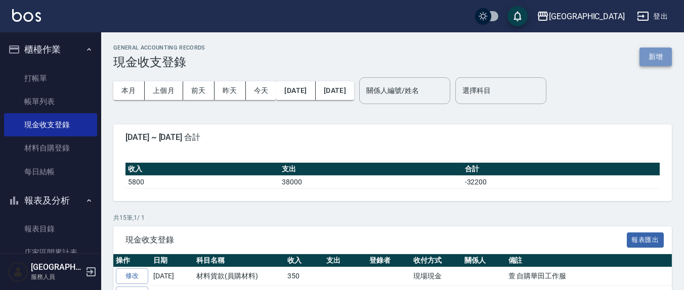
click at [649, 60] on button "新增" at bounding box center [655, 57] width 32 height 19
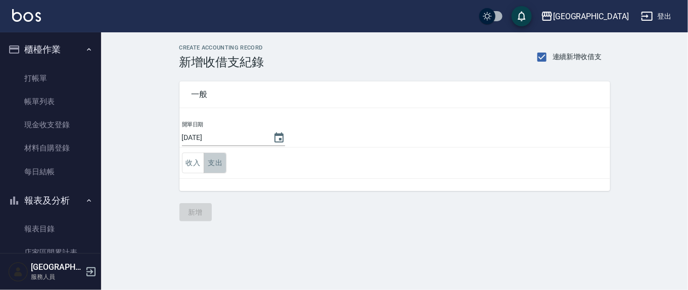
click at [218, 169] on button "支出" at bounding box center [215, 163] width 23 height 21
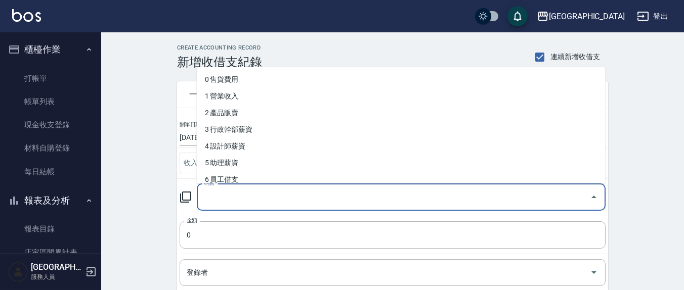
click at [235, 200] on input "科目" at bounding box center [393, 198] width 384 height 18
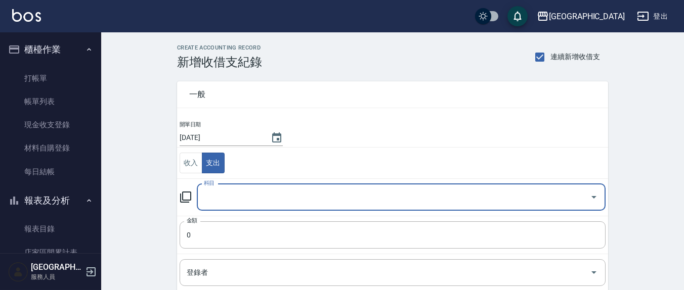
click at [226, 197] on input "科目" at bounding box center [393, 198] width 384 height 18
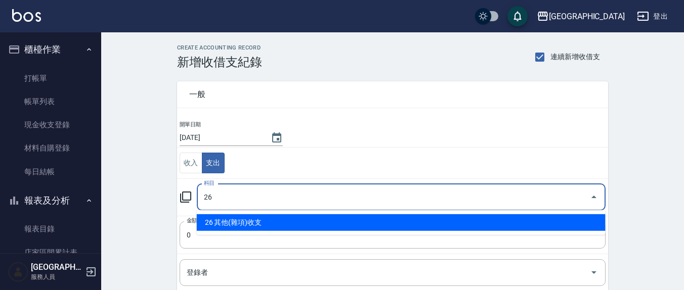
click at [233, 228] on li "26 其他(雜項)收支" at bounding box center [401, 222] width 409 height 17
type input "26 其他(雜項)收支"
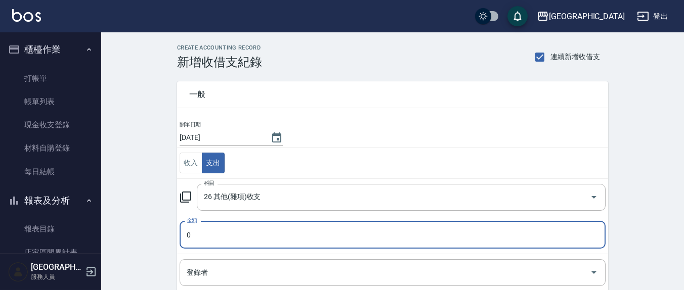
click at [216, 241] on input "0" at bounding box center [393, 235] width 426 height 27
type input "02295"
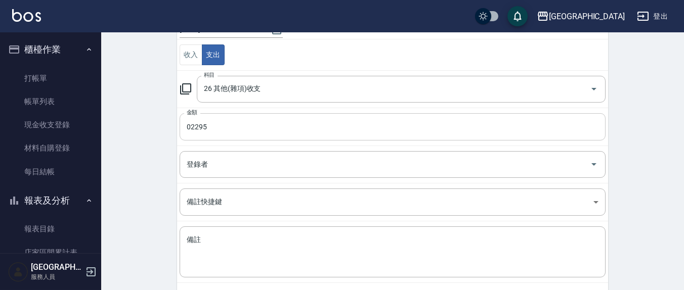
scroll to position [155, 0]
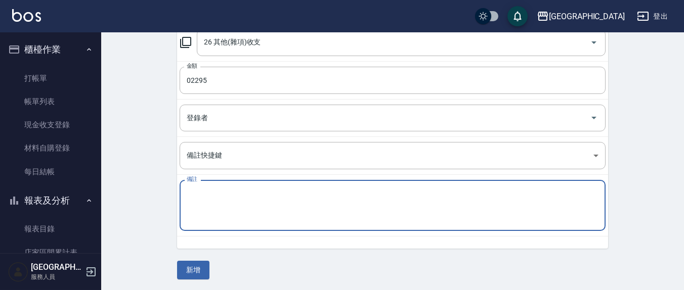
click at [214, 191] on textarea "備註" at bounding box center [393, 206] width 412 height 34
type textarea "中秋節禮盒"
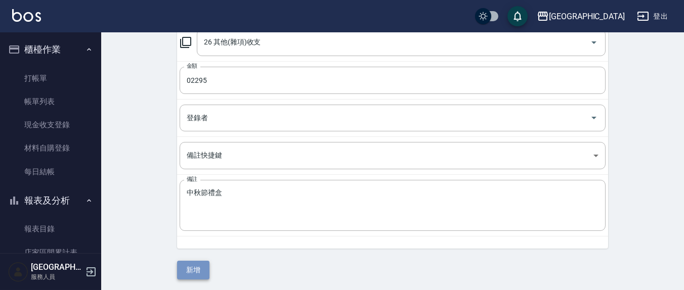
click at [187, 271] on button "新增" at bounding box center [193, 270] width 32 height 19
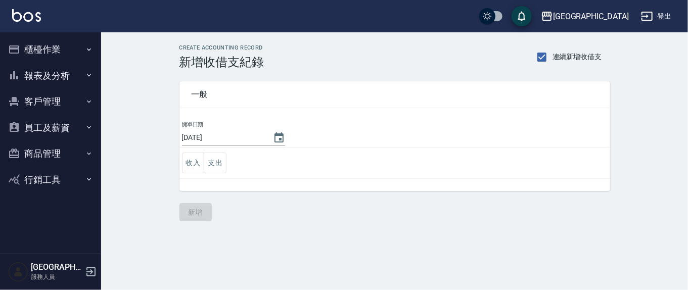
click at [290, 210] on div "一般 開單日期 [DATE] 收入 支出 新增" at bounding box center [395, 145] width 431 height 152
click at [217, 165] on button "支出" at bounding box center [215, 163] width 23 height 21
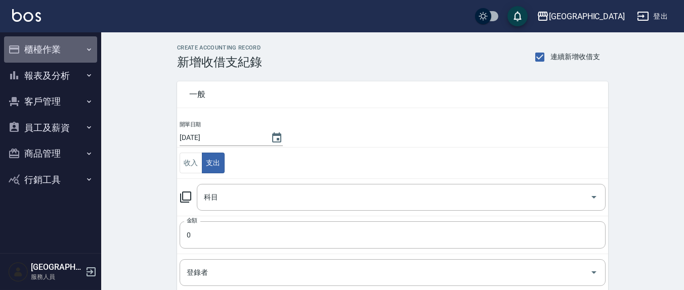
click at [46, 49] on button "櫃檯作業" at bounding box center [50, 49] width 93 height 26
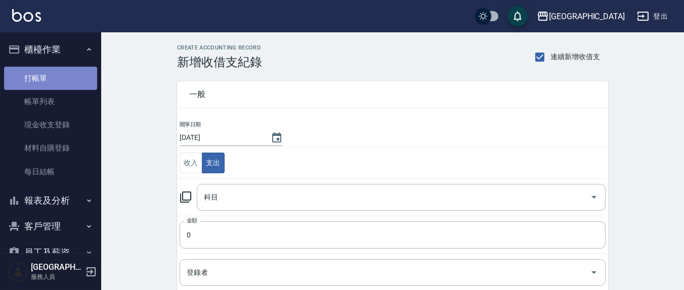
click at [55, 75] on link "打帳單" at bounding box center [50, 78] width 93 height 23
